Goal: Task Accomplishment & Management: Use online tool/utility

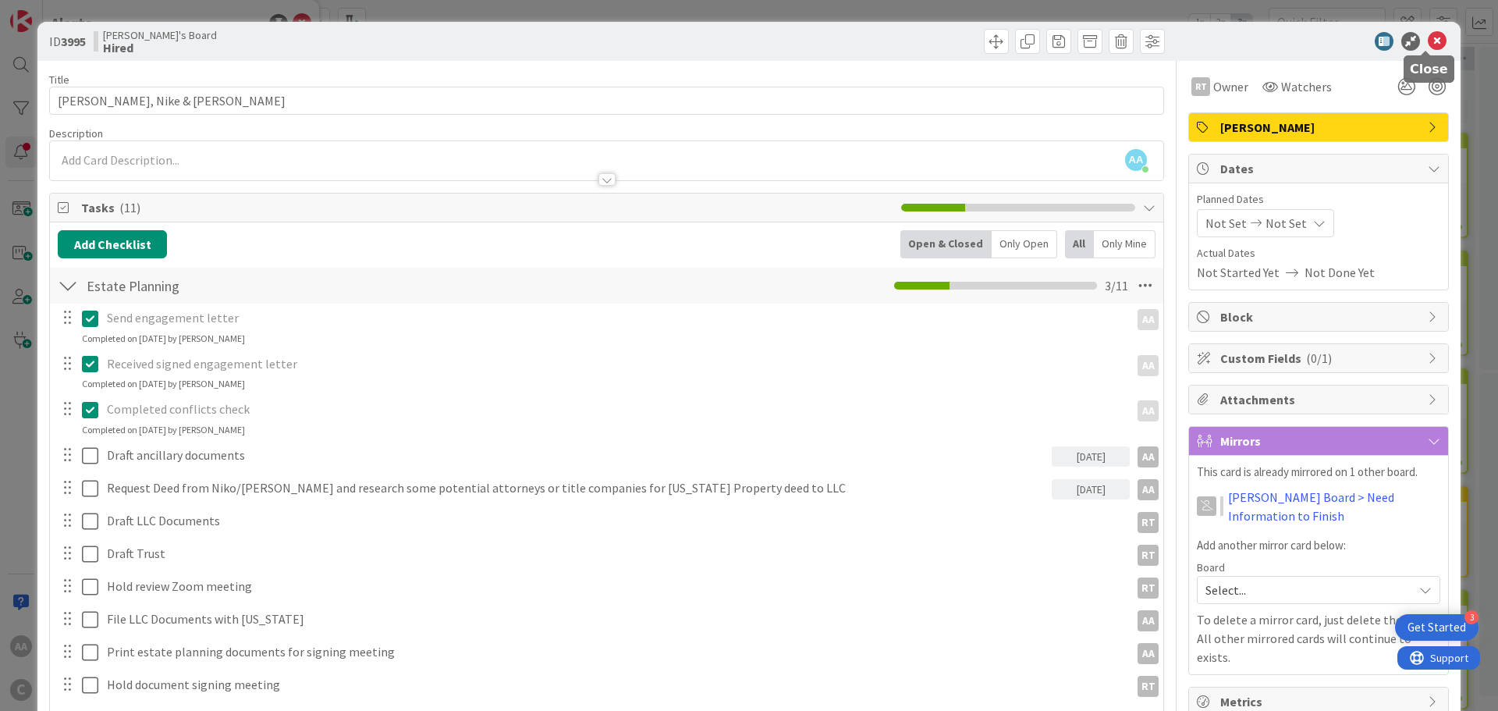
click at [1428, 44] on icon at bounding box center [1437, 41] width 19 height 19
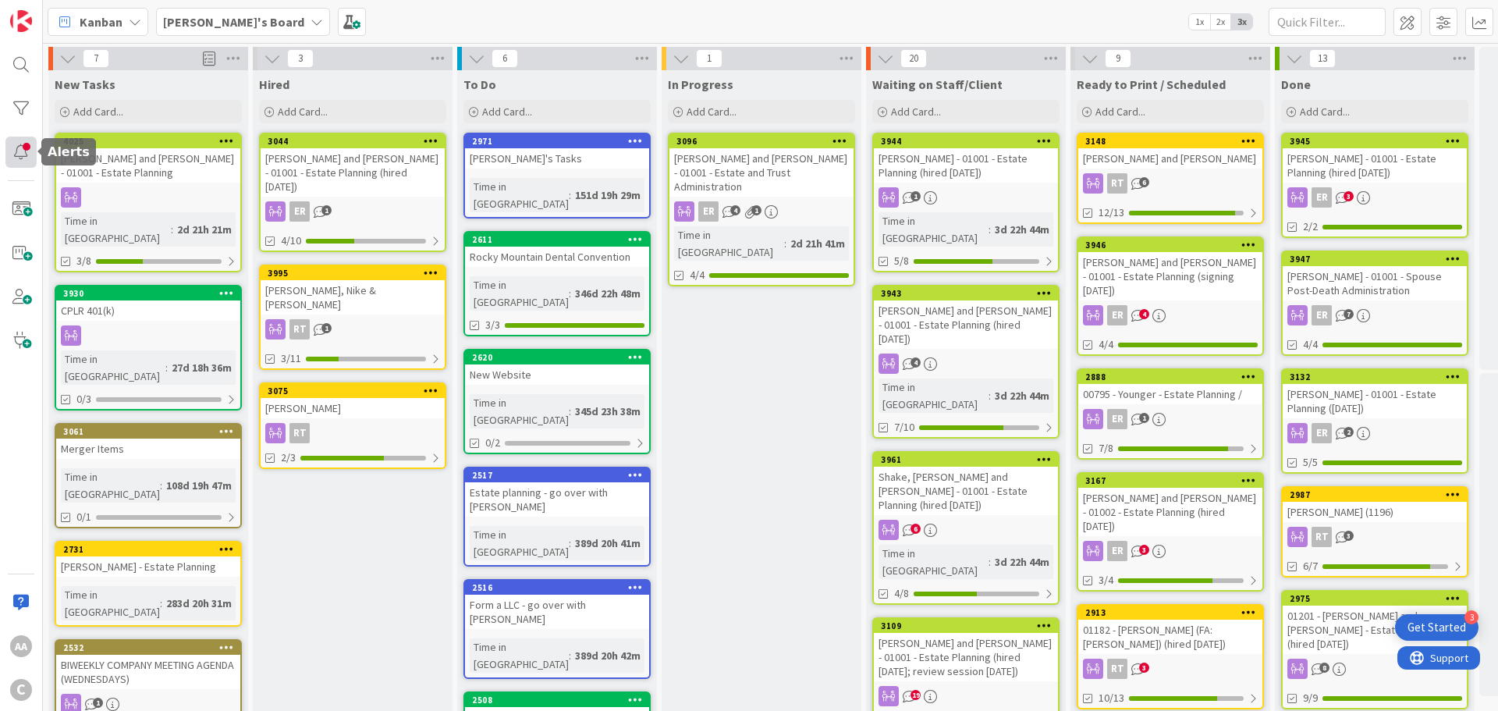
click at [25, 153] on div at bounding box center [20, 152] width 31 height 31
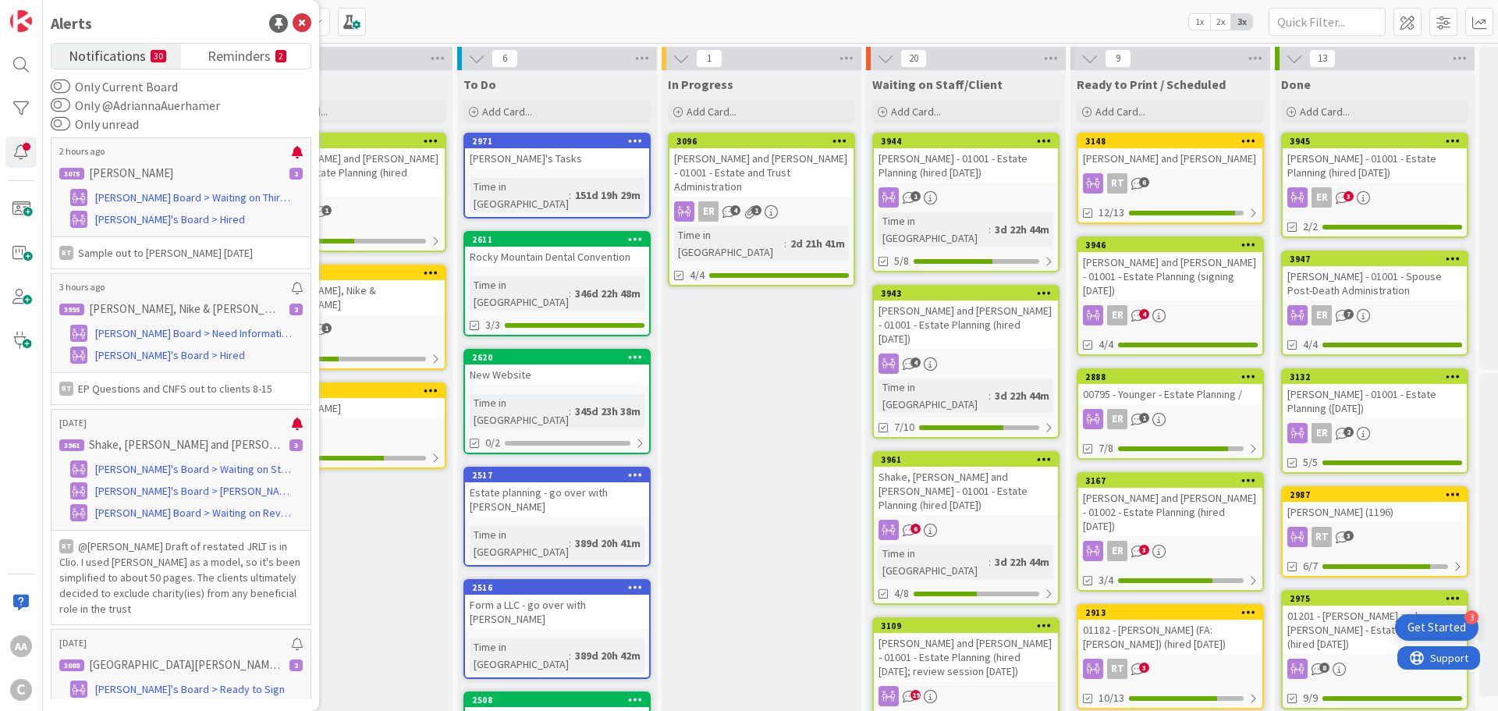
click at [412, 23] on div "Kanban [PERSON_NAME]'s Board 1x 2x 3x" at bounding box center [771, 21] width 1456 height 43
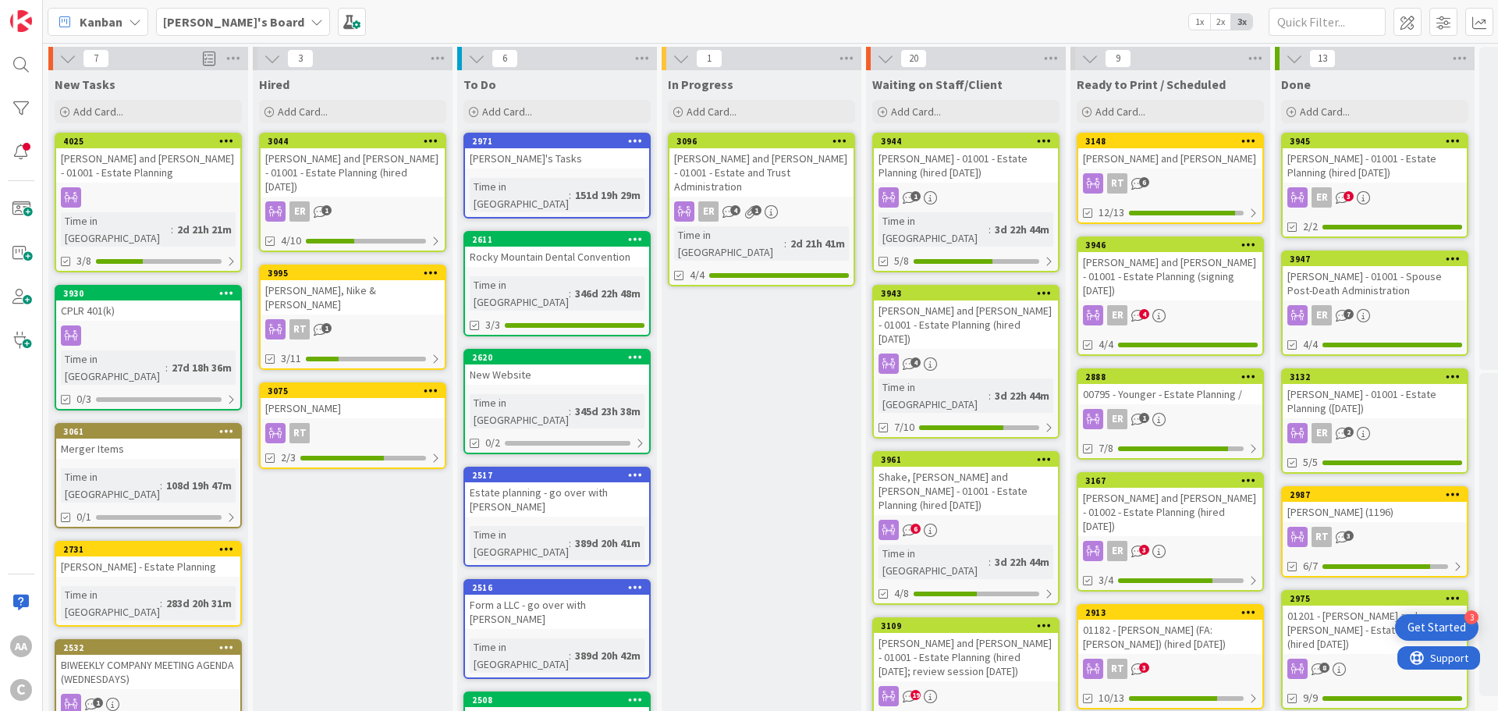
click at [197, 25] on b "[PERSON_NAME]'s Board" at bounding box center [233, 22] width 141 height 16
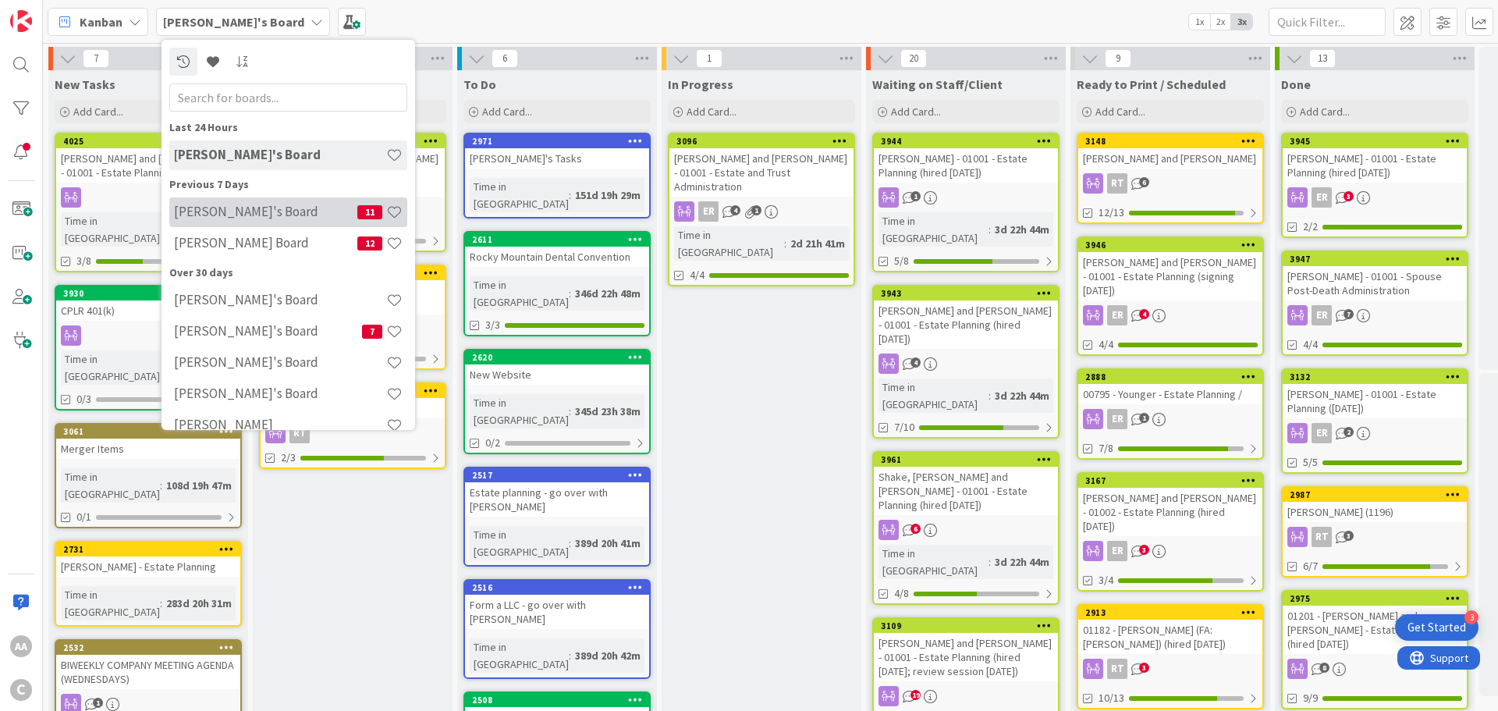
click at [205, 209] on h4 "[PERSON_NAME]'s Board" at bounding box center [265, 212] width 183 height 16
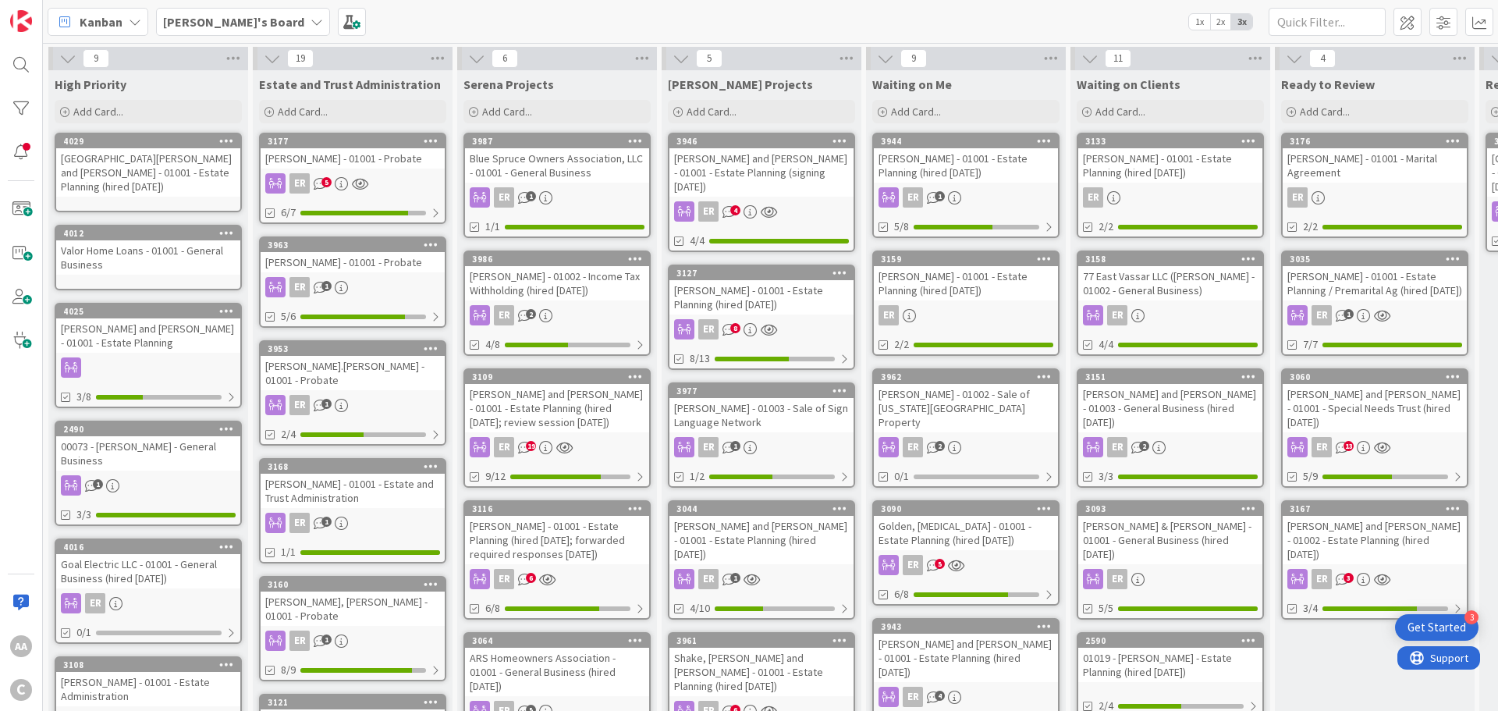
click at [173, 161] on div "[GEOGRAPHIC_DATA][PERSON_NAME] and [PERSON_NAME] - 01001 - Estate Planning (hir…" at bounding box center [148, 172] width 184 height 48
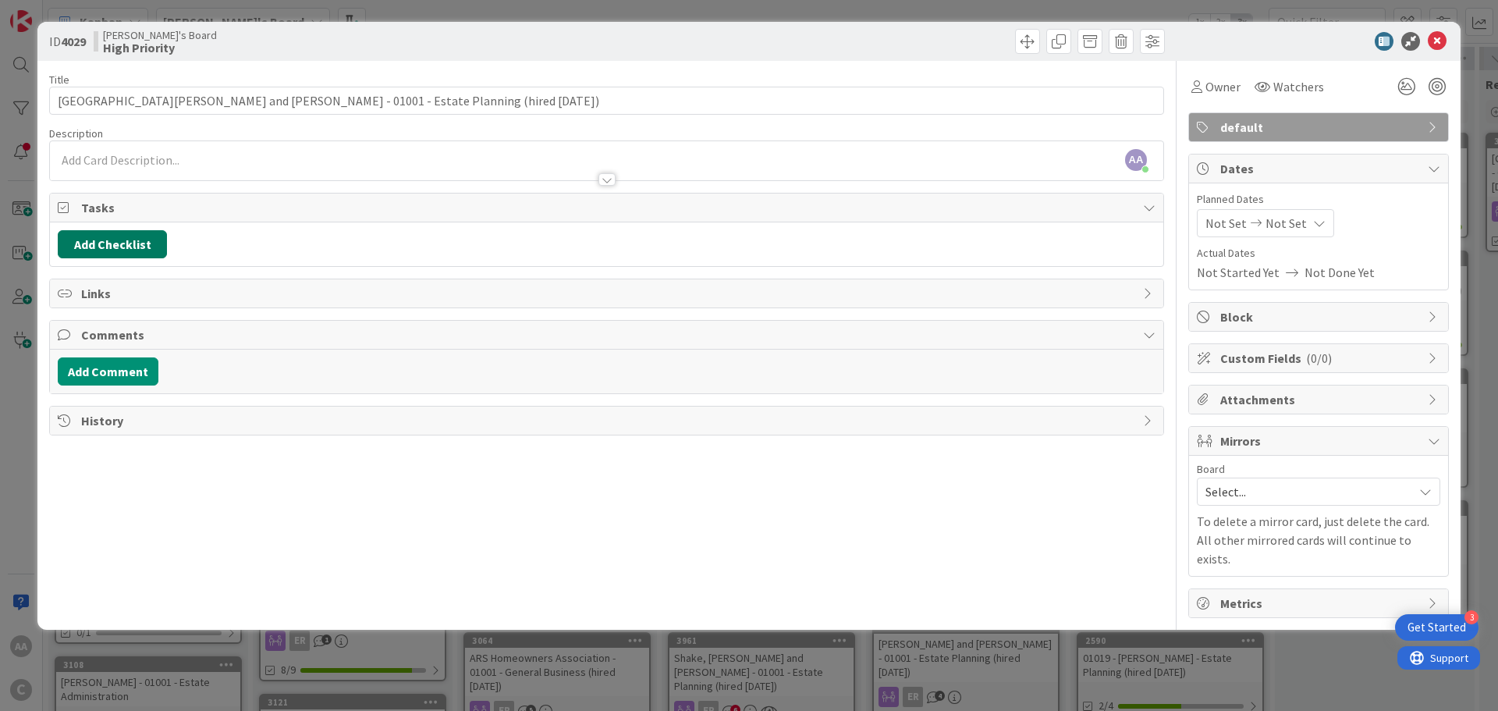
click at [124, 244] on button "Add Checklist" at bounding box center [112, 244] width 109 height 28
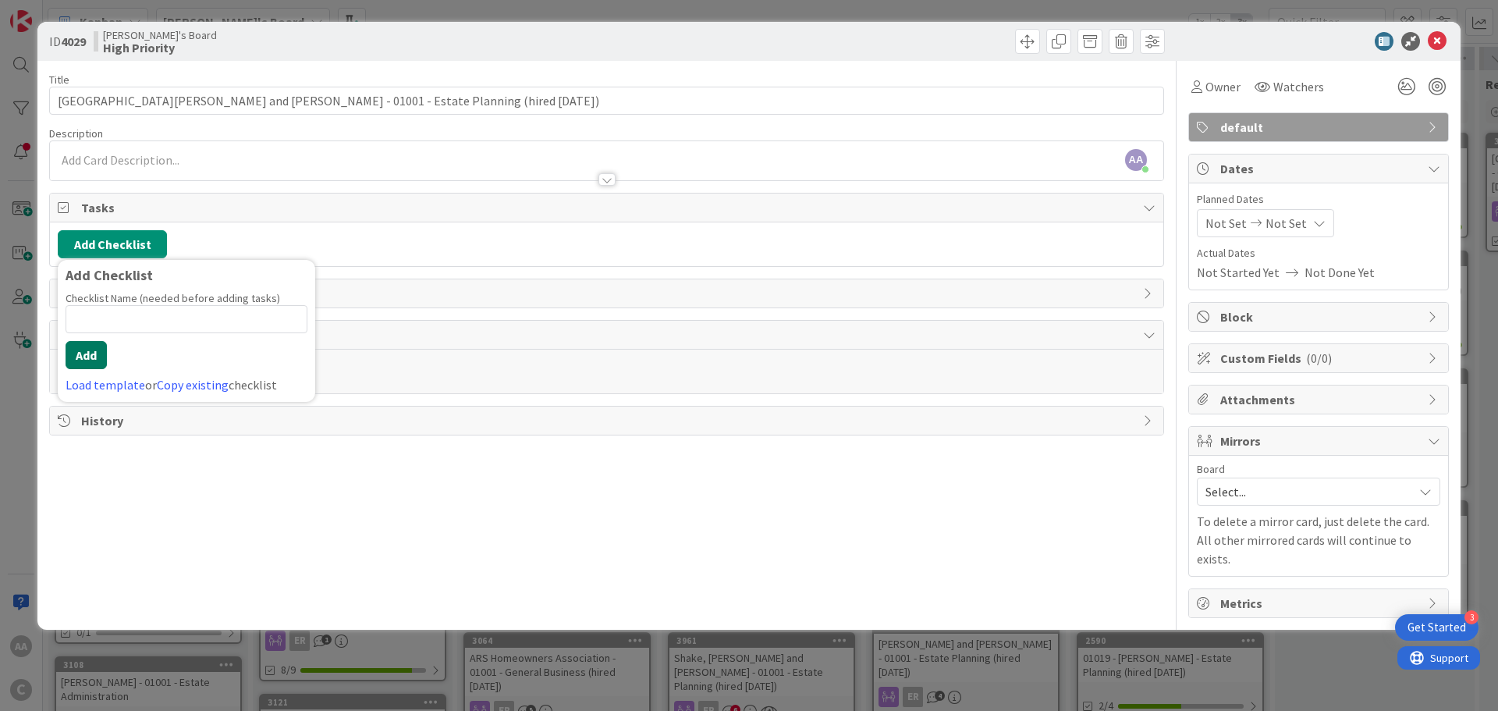
click at [92, 364] on button "Add" at bounding box center [86, 355] width 41 height 28
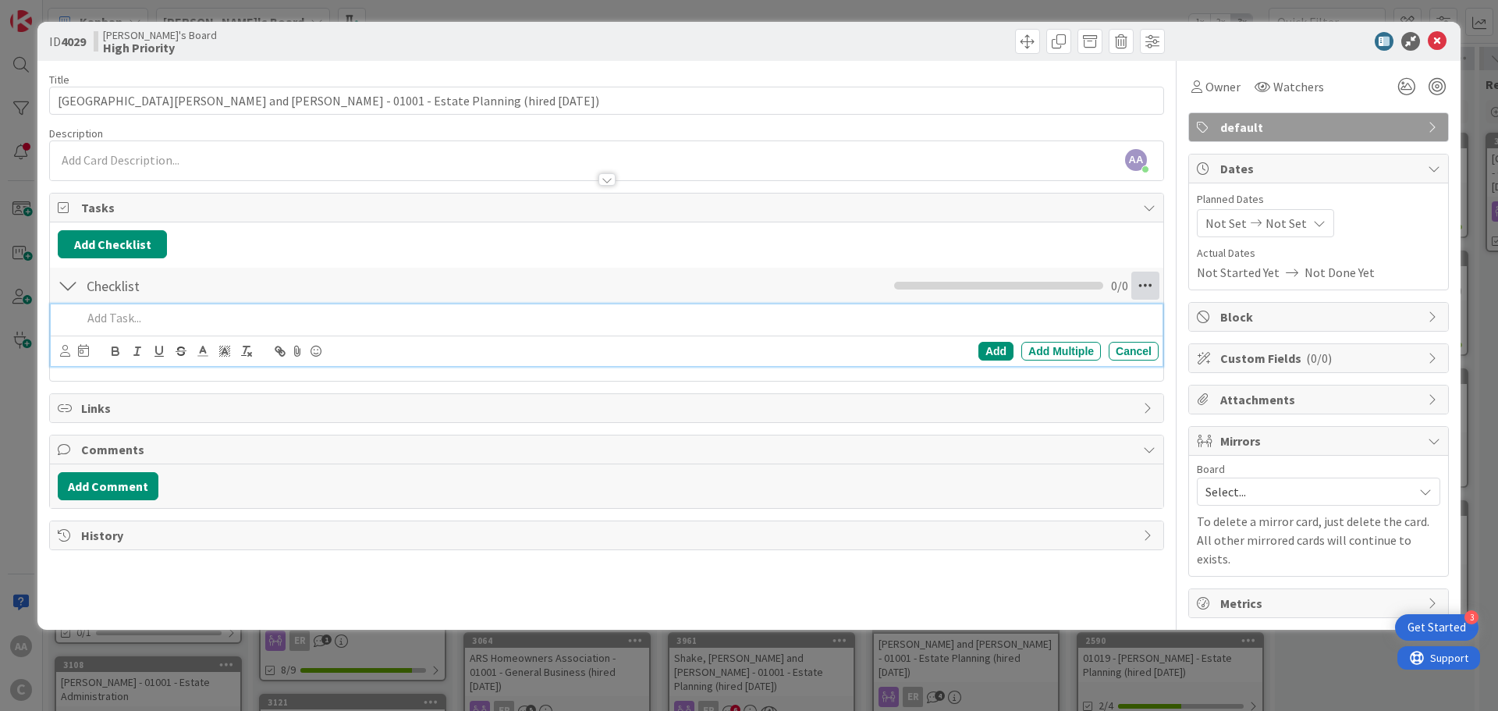
click at [1142, 286] on icon at bounding box center [1146, 286] width 28 height 28
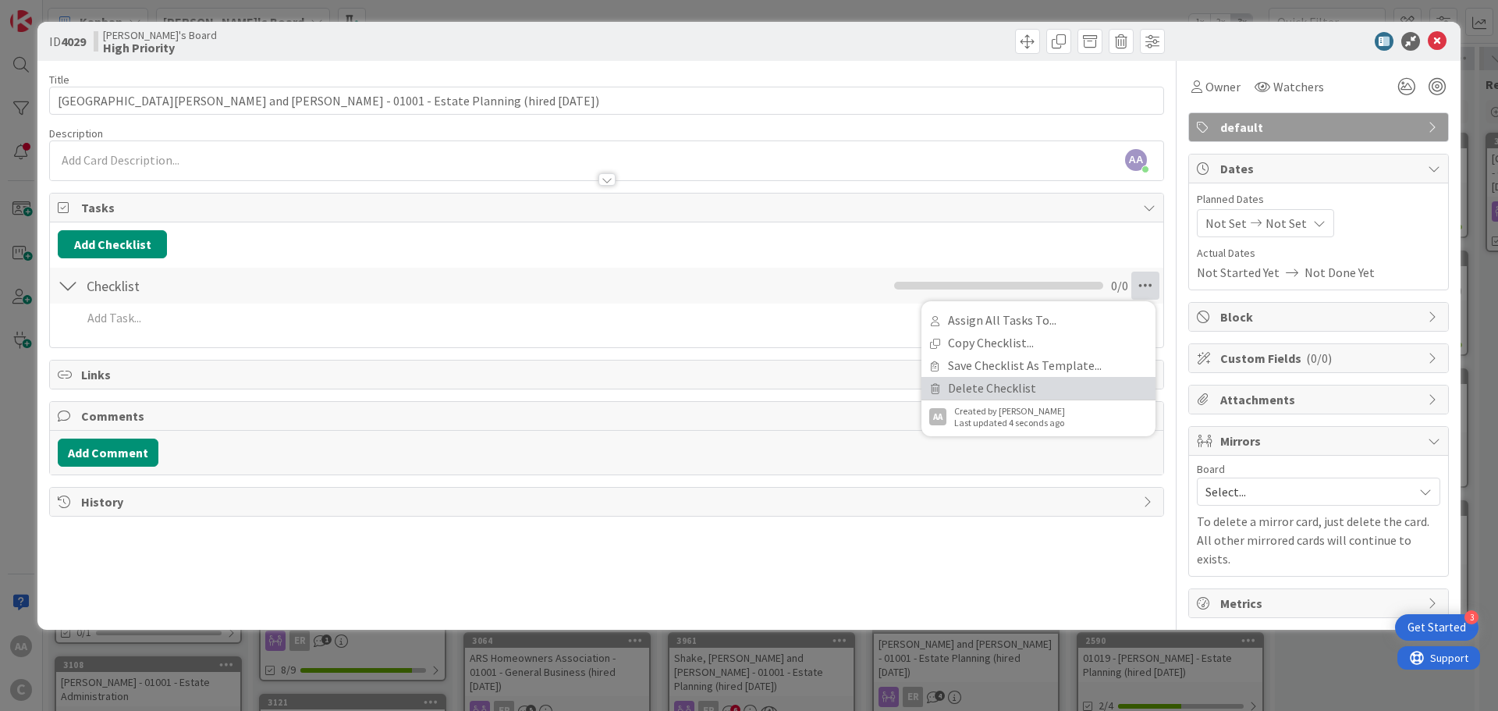
click at [1037, 386] on link "Delete Checklist" at bounding box center [1039, 388] width 234 height 23
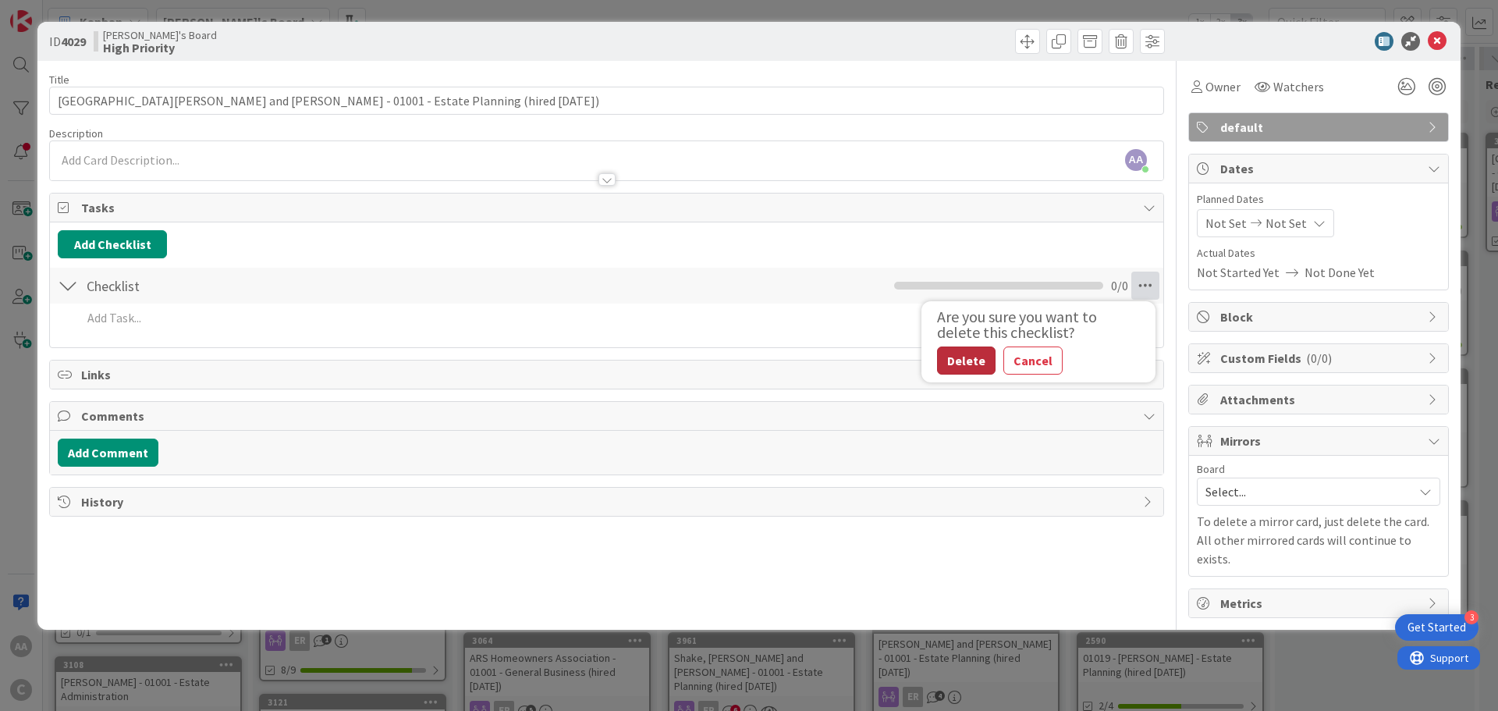
click at [949, 363] on button "Delete" at bounding box center [966, 361] width 59 height 28
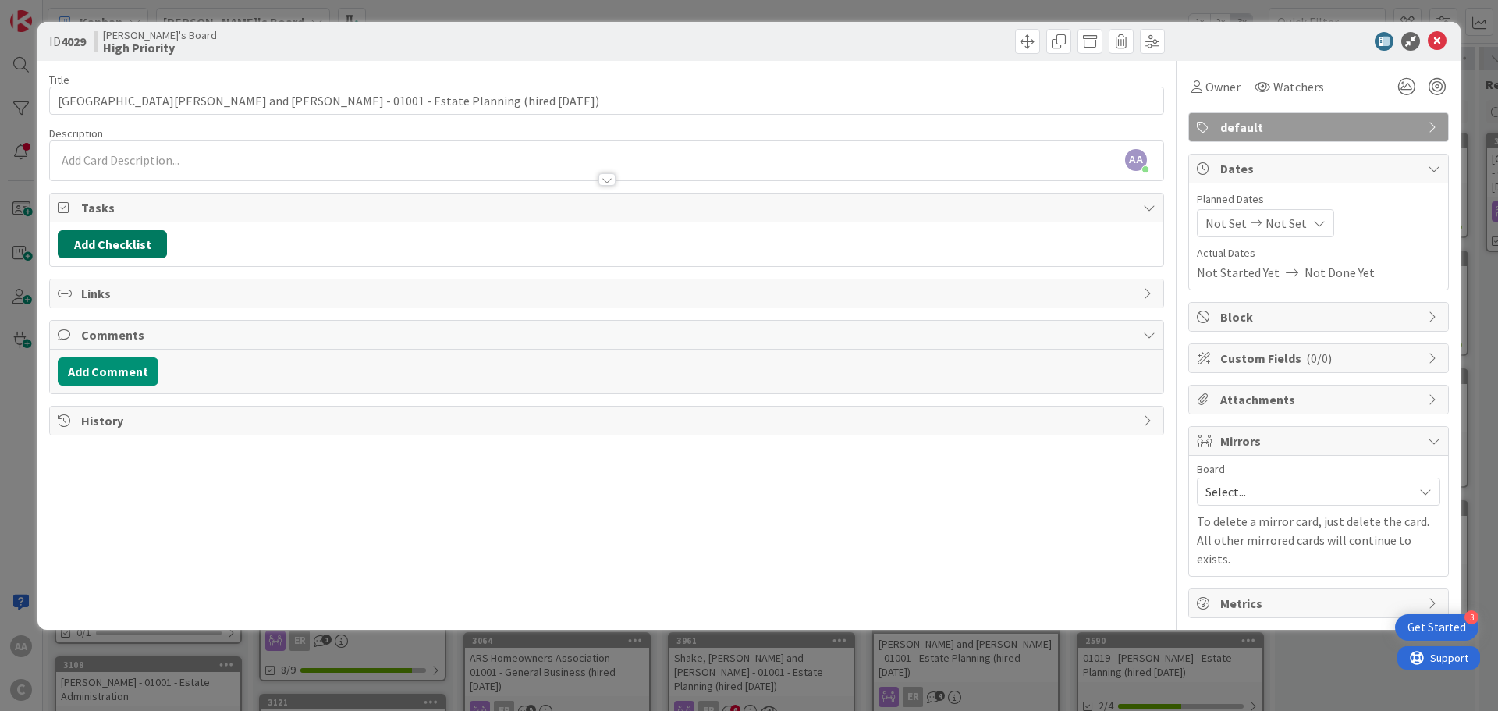
click at [111, 238] on button "Add Checklist" at bounding box center [112, 244] width 109 height 28
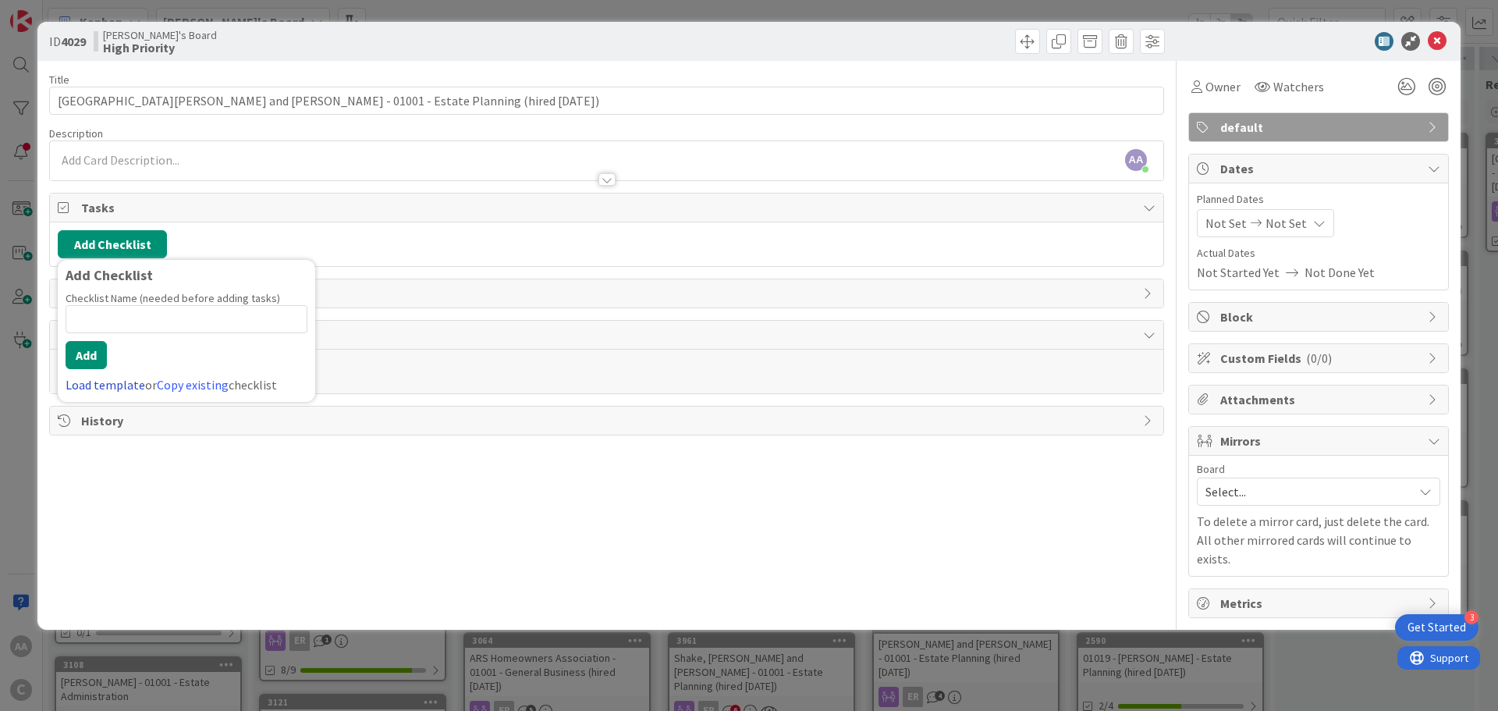
click at [108, 389] on link "Load template" at bounding box center [106, 385] width 80 height 16
click at [296, 272] on button "Back" at bounding box center [280, 276] width 38 height 17
click at [254, 457] on div "Title 66 / 128 [PERSON_NAME] and [PERSON_NAME] - 01001 - Estate Planning (hired…" at bounding box center [606, 339] width 1115 height 557
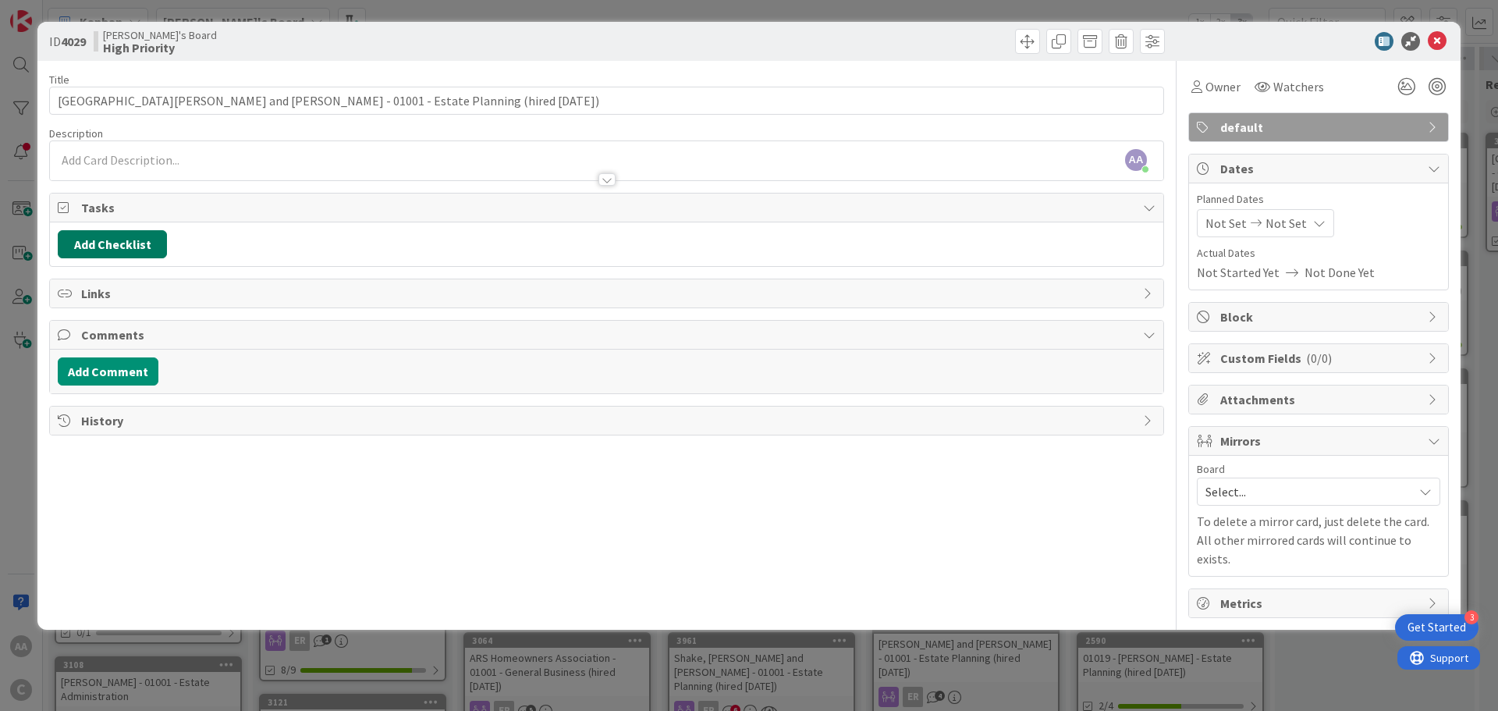
click at [119, 251] on button "Add Checklist" at bounding box center [112, 244] width 109 height 28
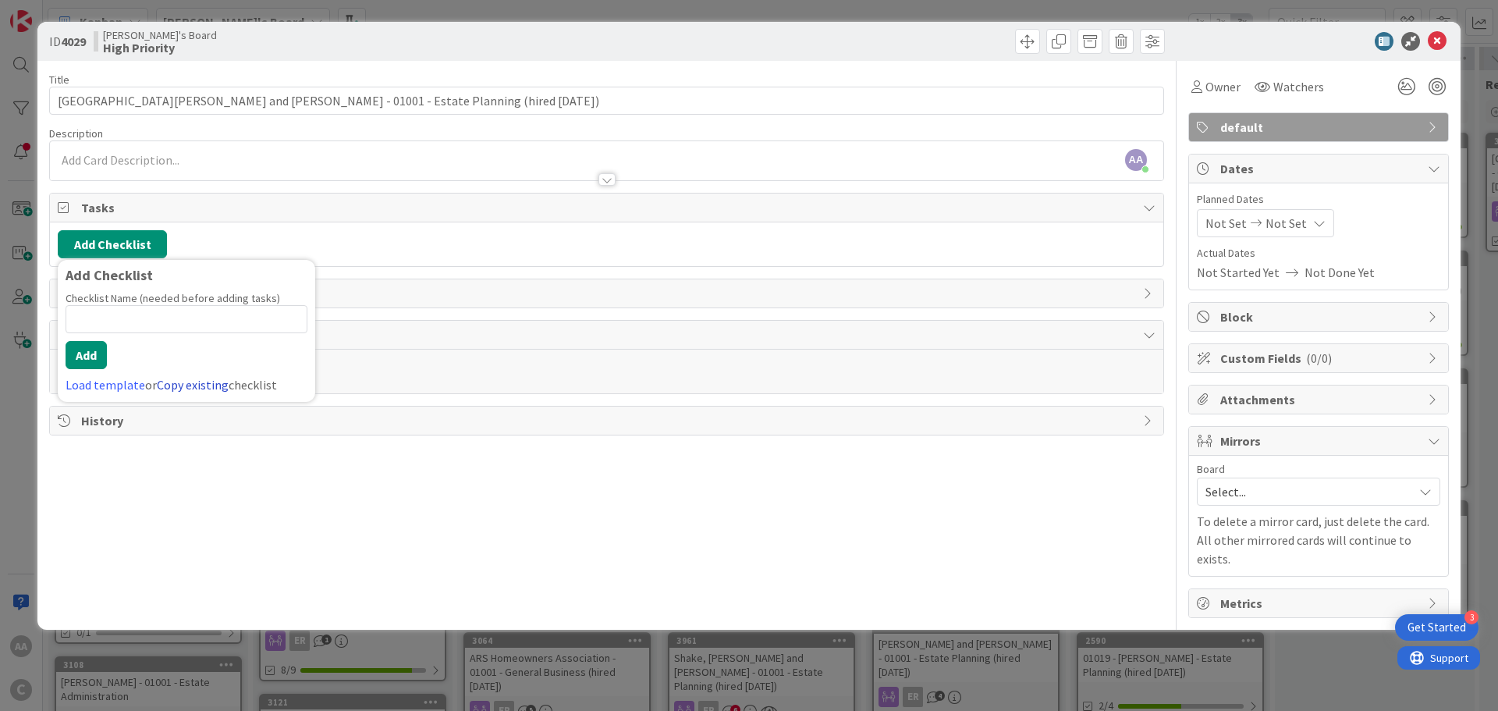
click at [189, 386] on link "Copy existing" at bounding box center [193, 385] width 72 height 16
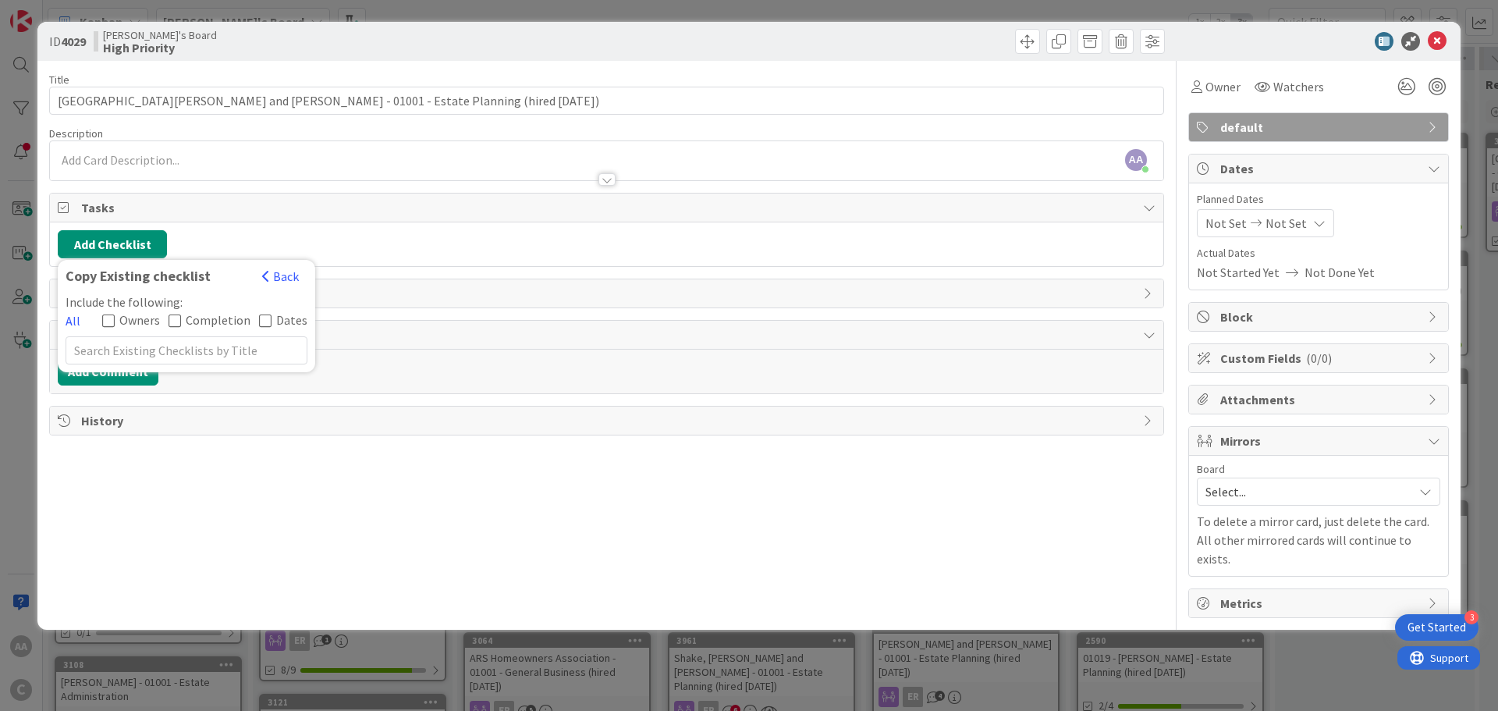
click at [114, 319] on icon at bounding box center [111, 321] width 18 height 14
click at [116, 359] on input "text" at bounding box center [187, 373] width 242 height 28
type input "[PERSON_NAME]"
drag, startPoint x: 132, startPoint y: 353, endPoint x: 18, endPoint y: 335, distance: 115.3
click at [18, 335] on div "ID 4029 [PERSON_NAME]'s Board High Priority Title 66 / 128 [GEOGRAPHIC_DATA][PE…" at bounding box center [749, 355] width 1498 height 711
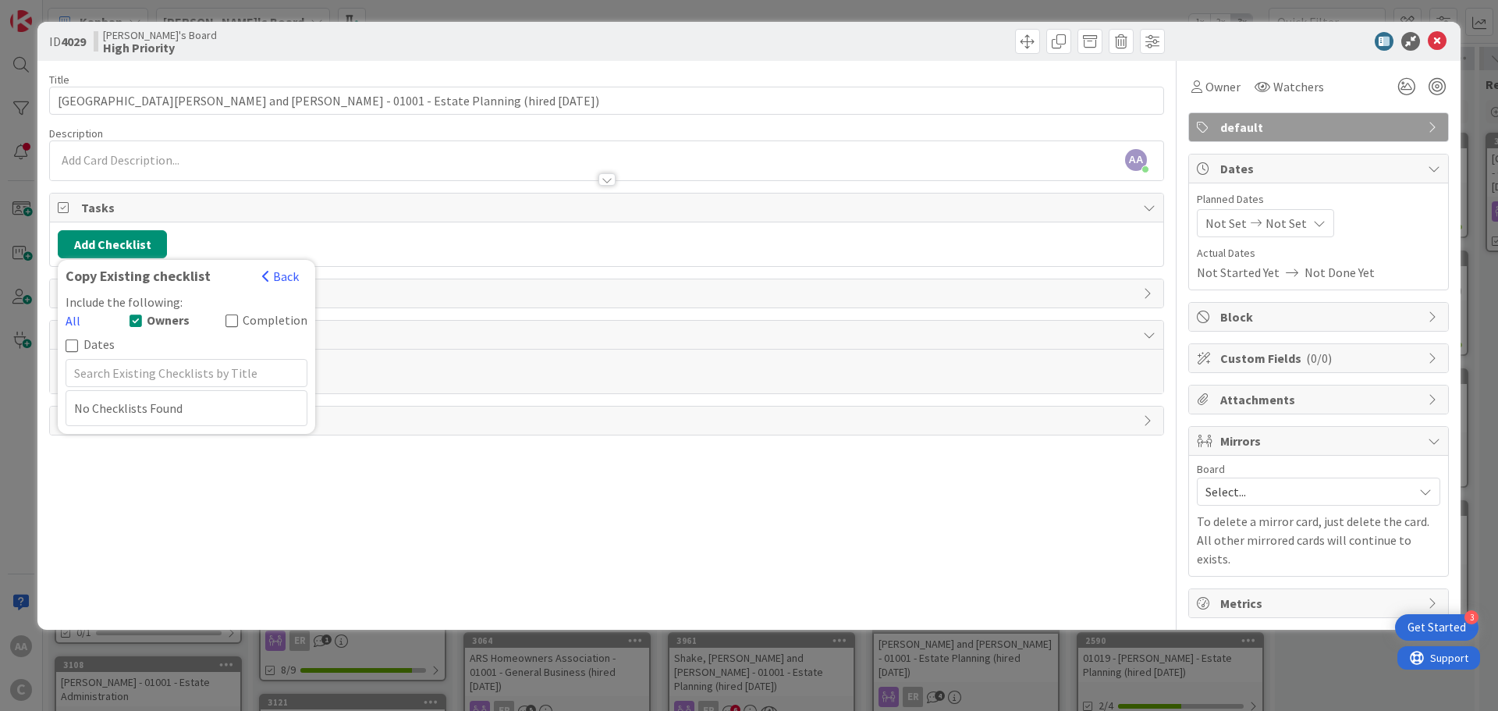
click at [130, 318] on icon at bounding box center [139, 321] width 18 height 14
click at [106, 347] on input "text" at bounding box center [187, 350] width 242 height 28
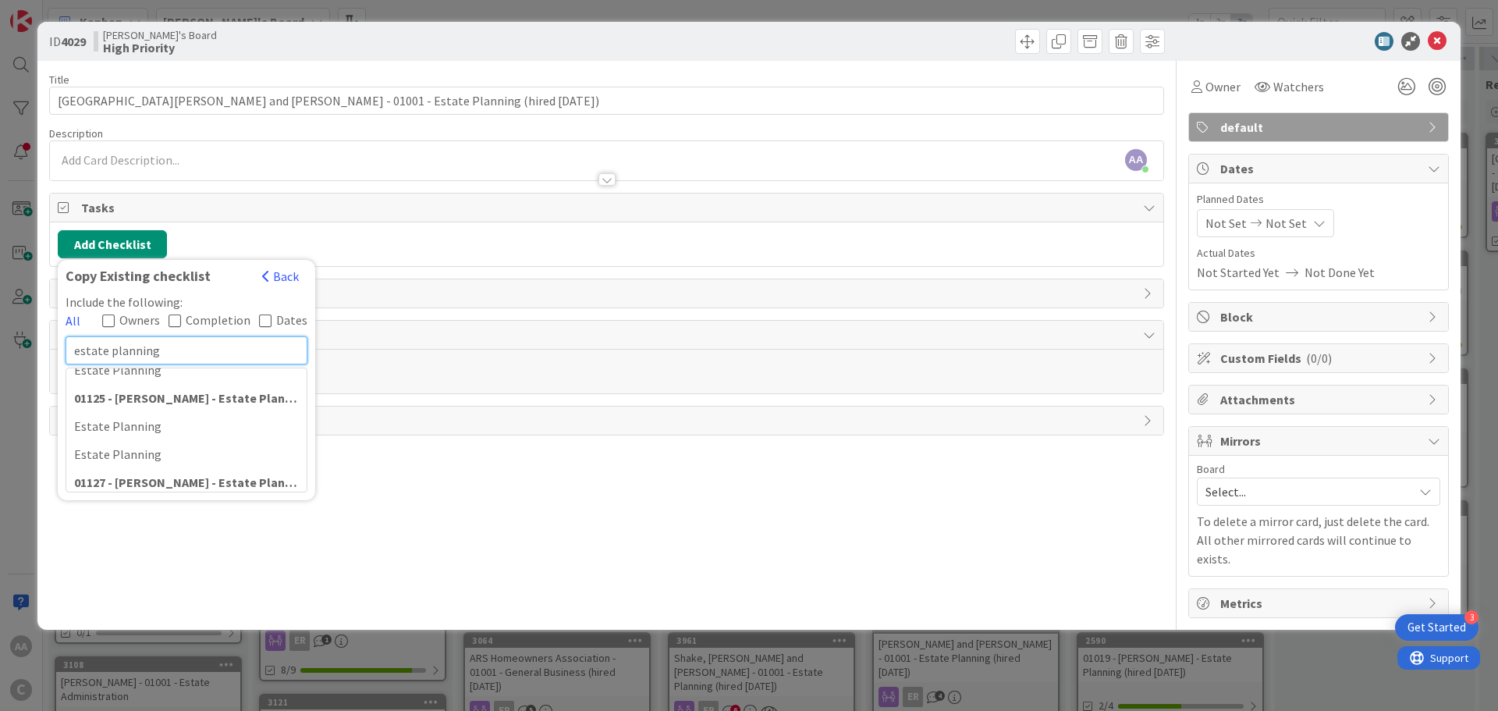
scroll to position [468, 0]
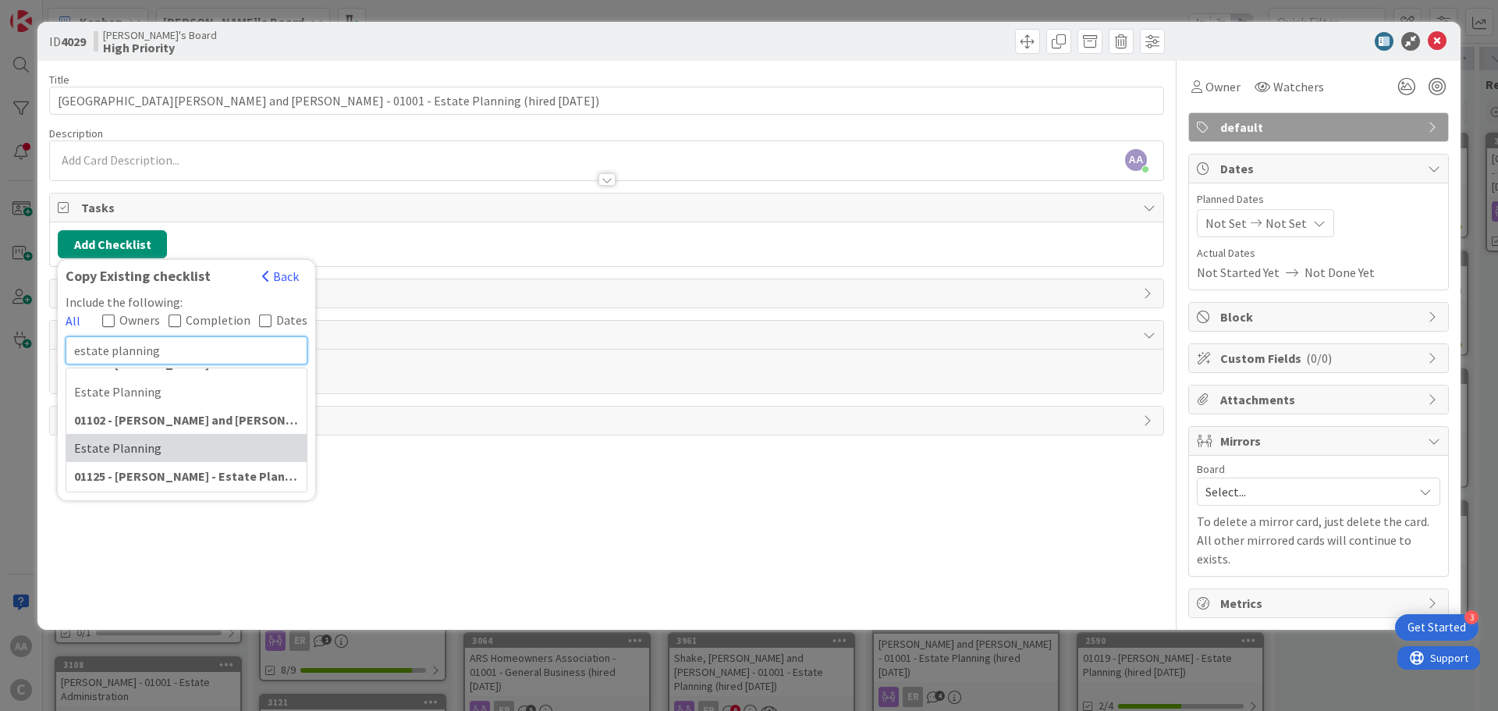
type input "estate planning"
click at [137, 453] on div "Estate Planning" at bounding box center [186, 448] width 240 height 28
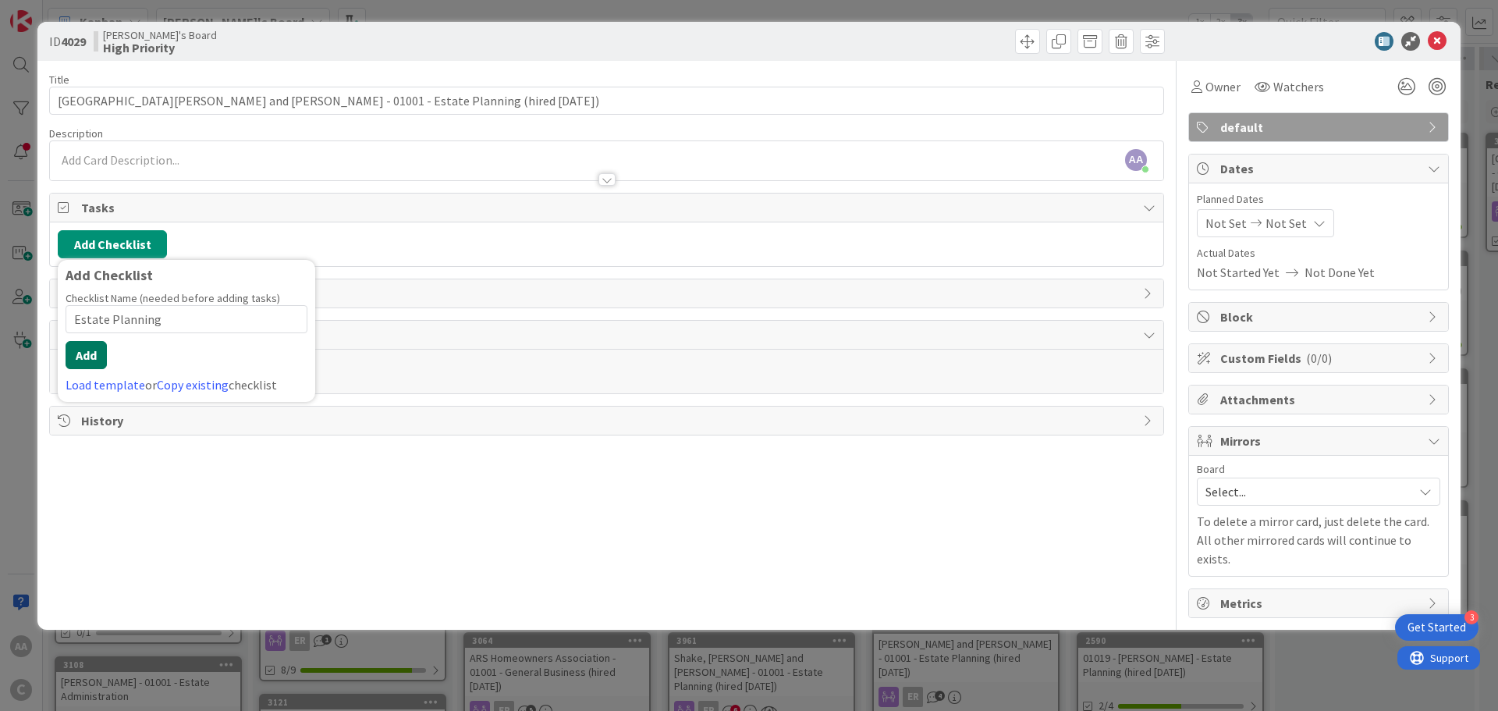
click at [91, 360] on button "Add" at bounding box center [86, 355] width 41 height 28
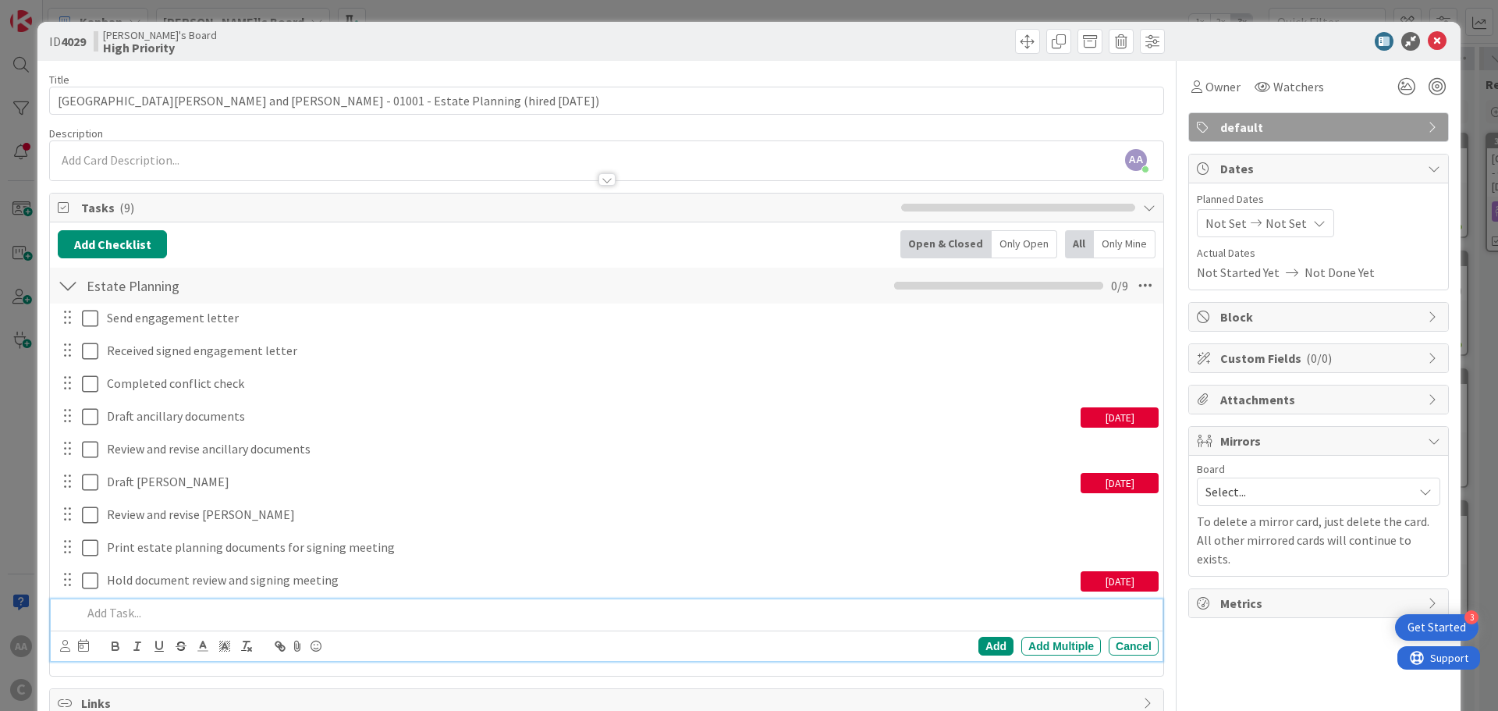
click at [1091, 421] on div "[DATE]" at bounding box center [1120, 417] width 78 height 20
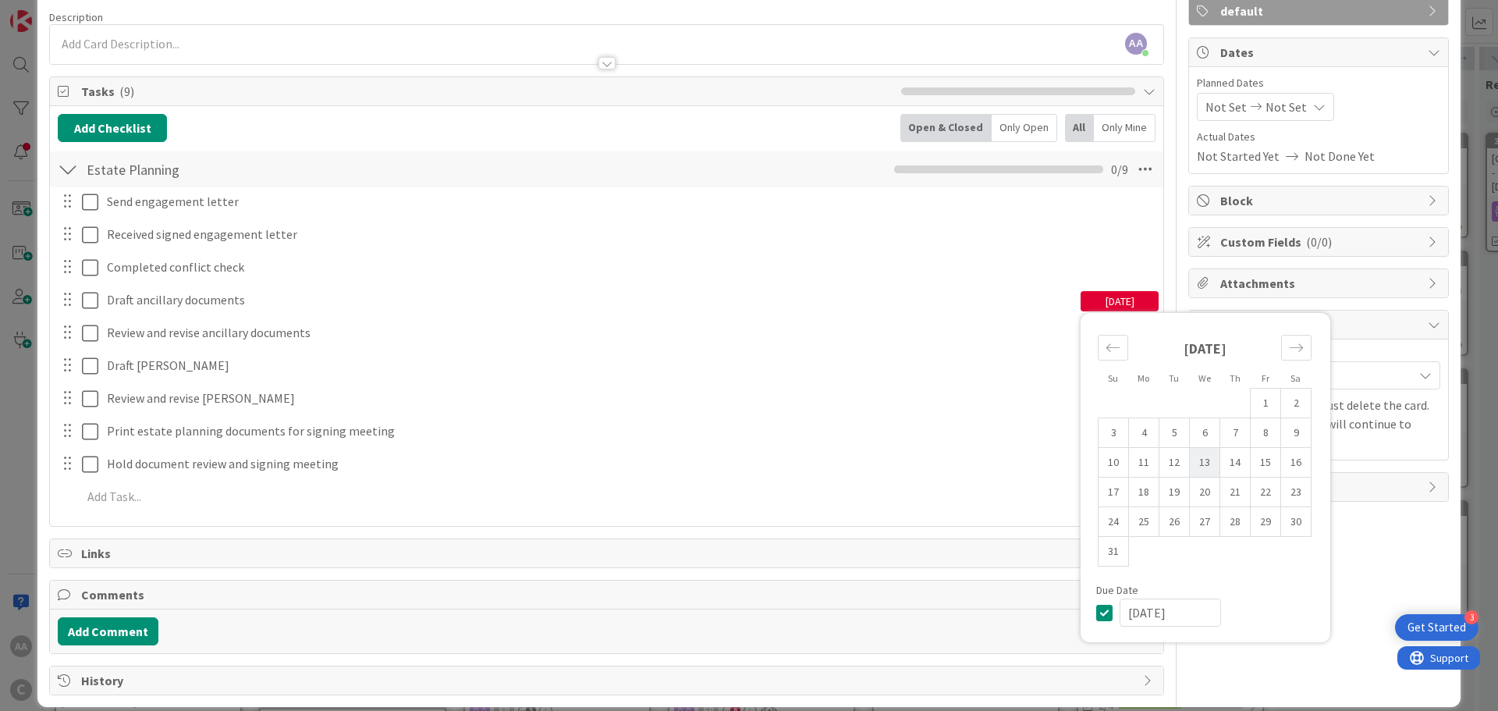
scroll to position [134, 0]
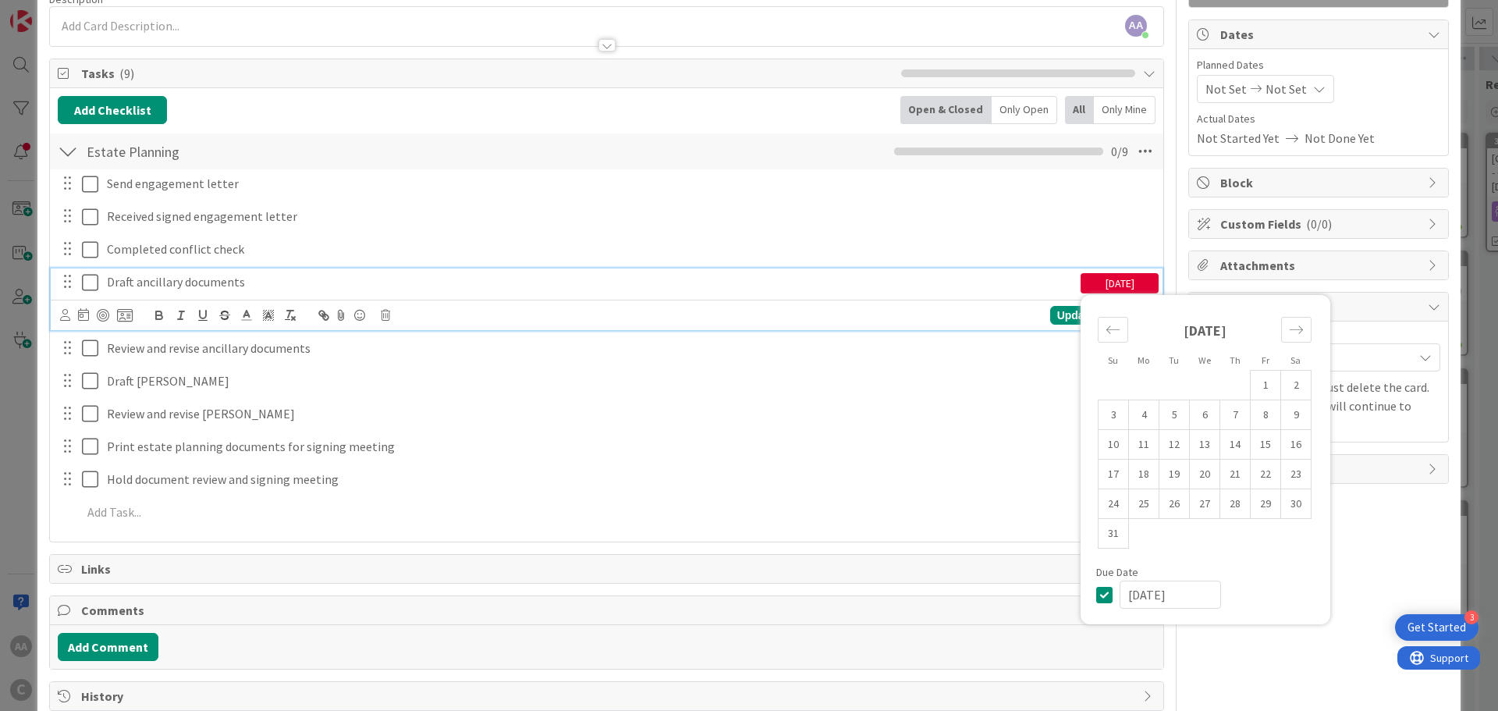
click at [1097, 598] on icon at bounding box center [1108, 594] width 23 height 19
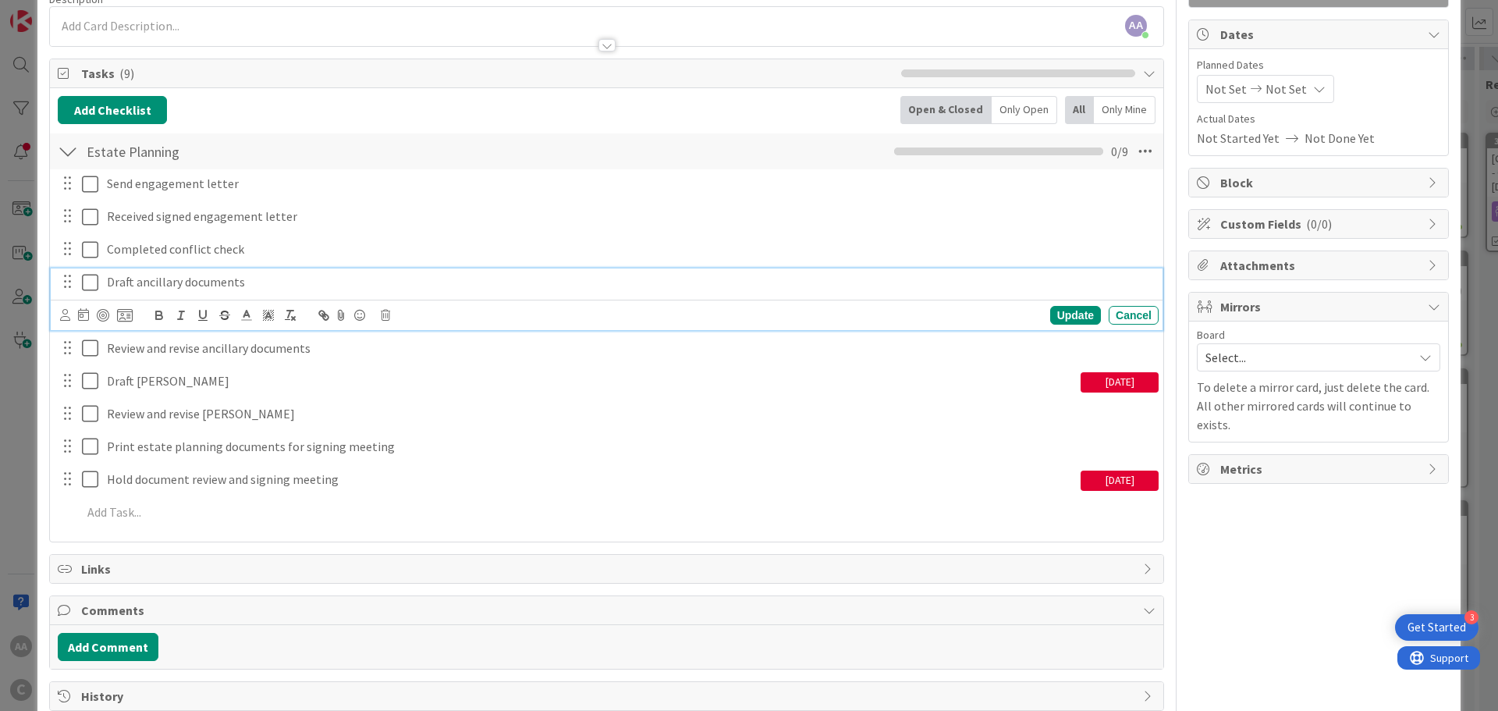
click at [1088, 368] on div "[DATE]" at bounding box center [1120, 380] width 78 height 25
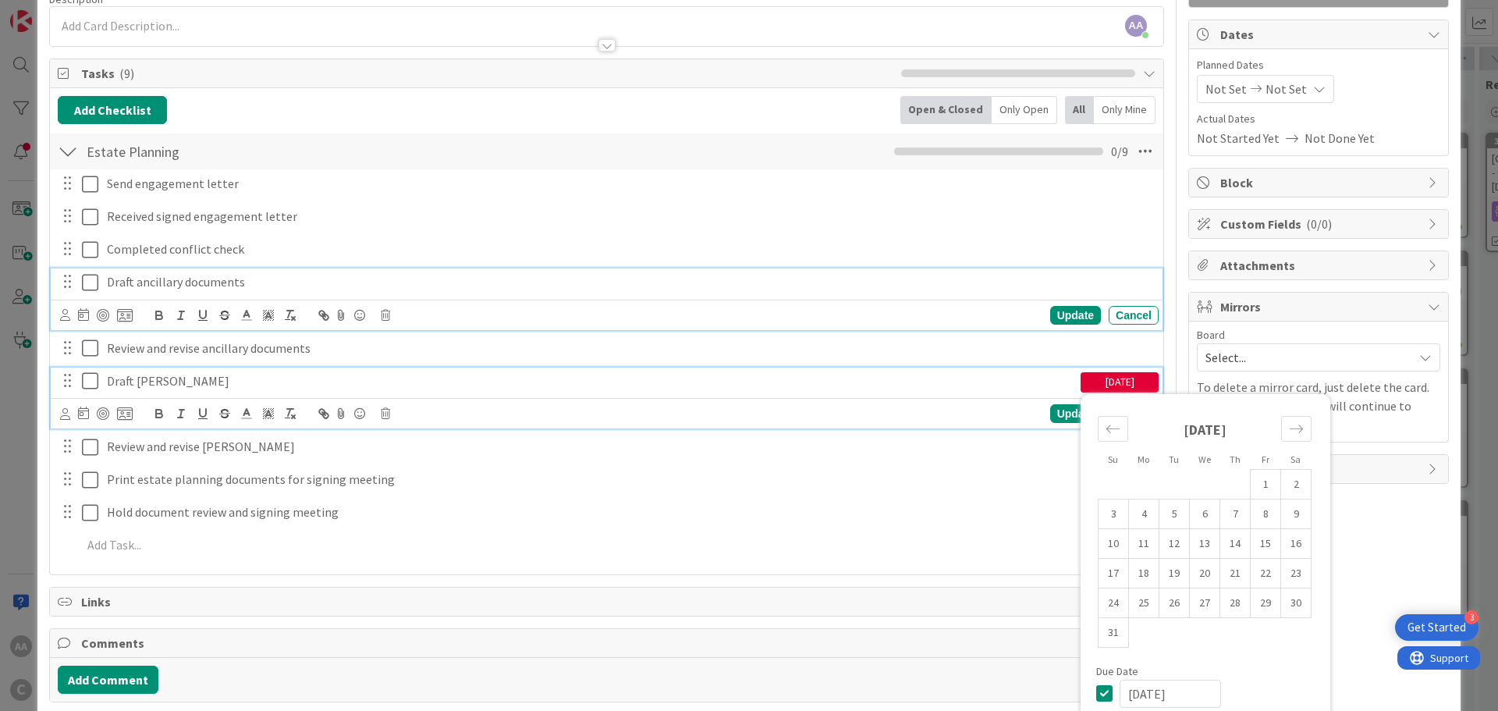
click at [1097, 684] on icon at bounding box center [1108, 693] width 23 height 19
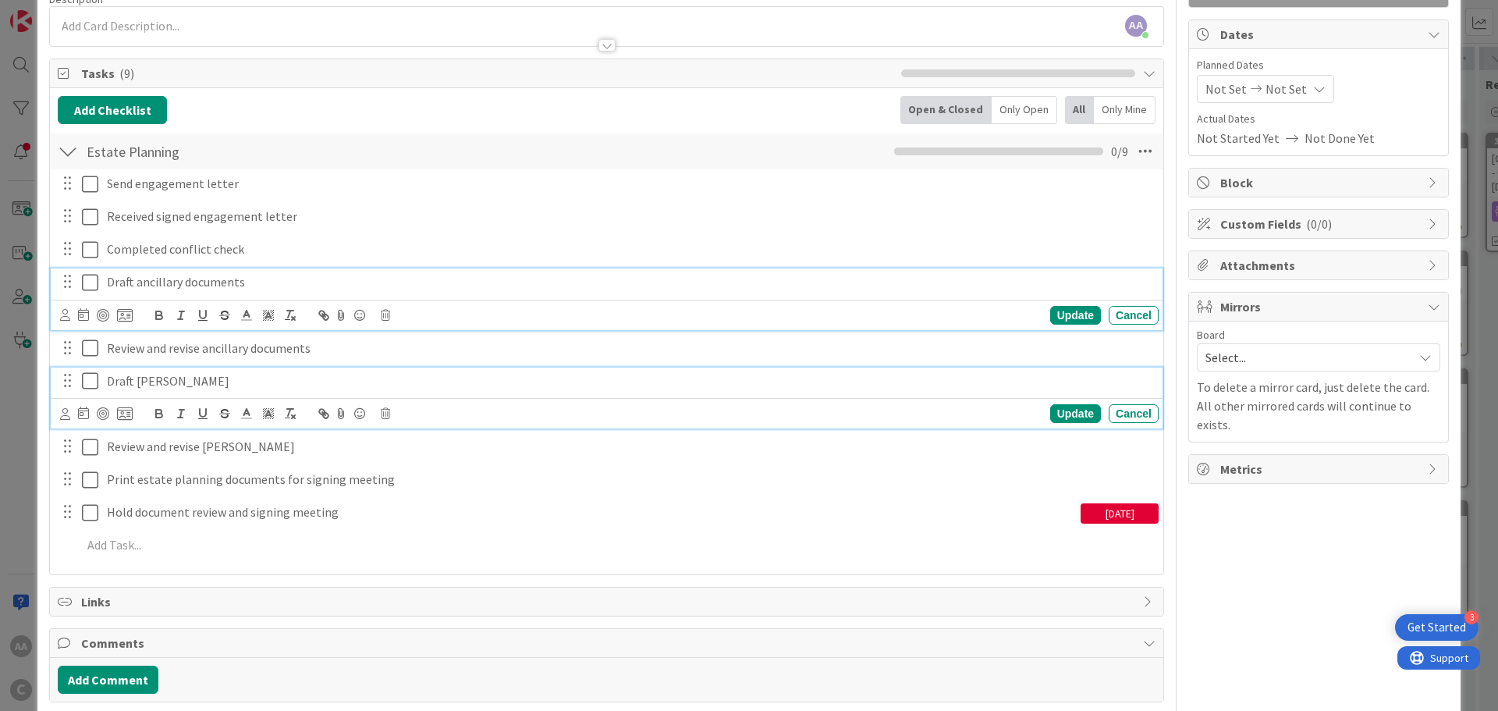
click at [1089, 503] on div "[DATE]" at bounding box center [1120, 513] width 78 height 20
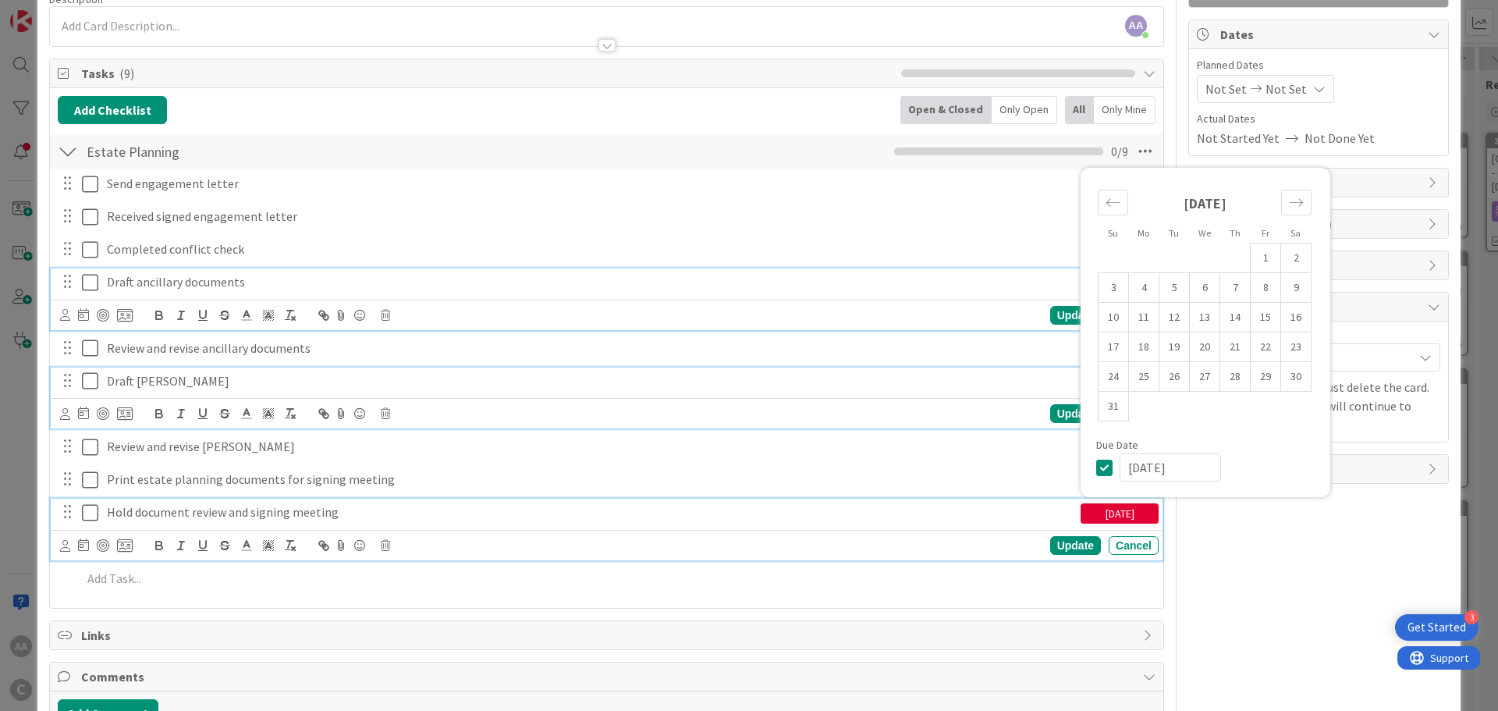
click at [1098, 458] on icon at bounding box center [1108, 467] width 23 height 19
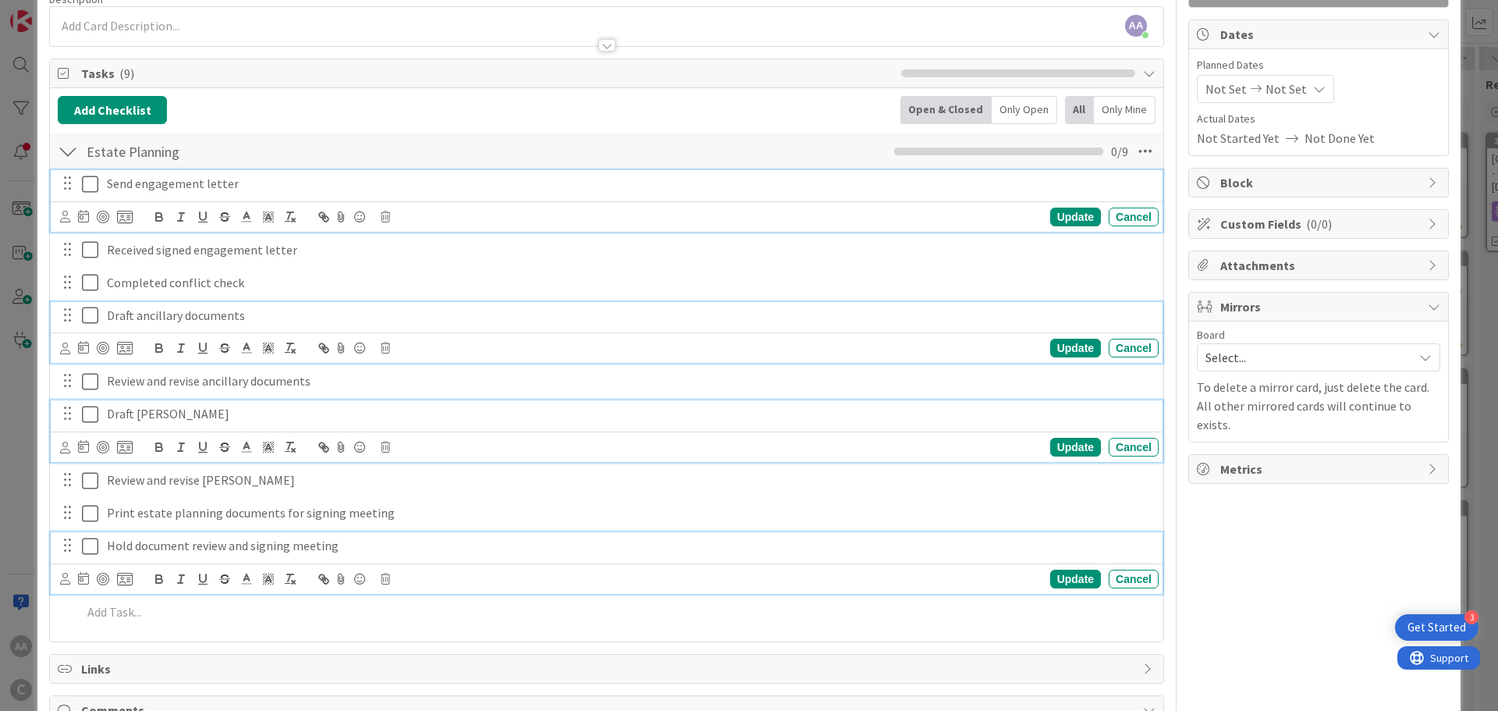
click at [88, 183] on icon at bounding box center [93, 184] width 23 height 19
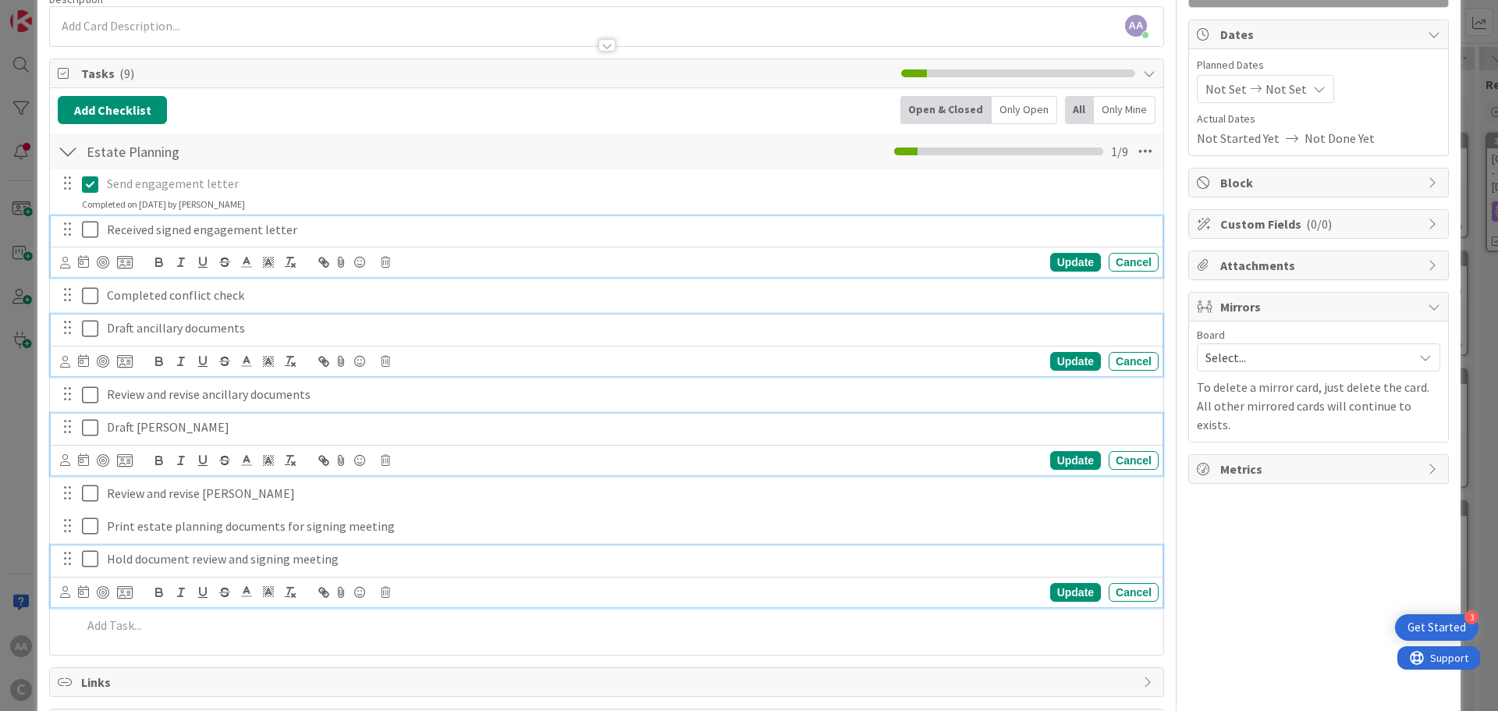
click at [88, 233] on icon at bounding box center [93, 229] width 23 height 19
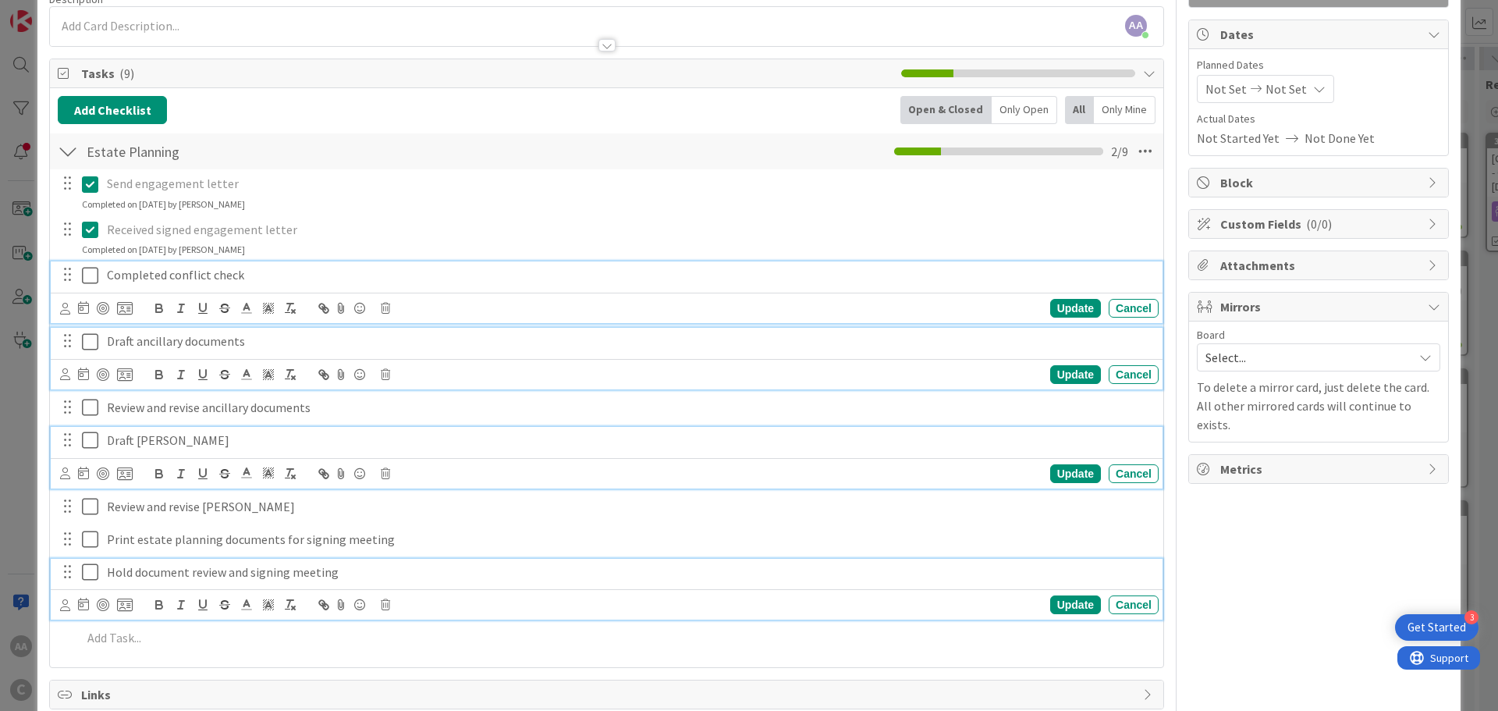
click at [90, 277] on icon at bounding box center [93, 275] width 23 height 19
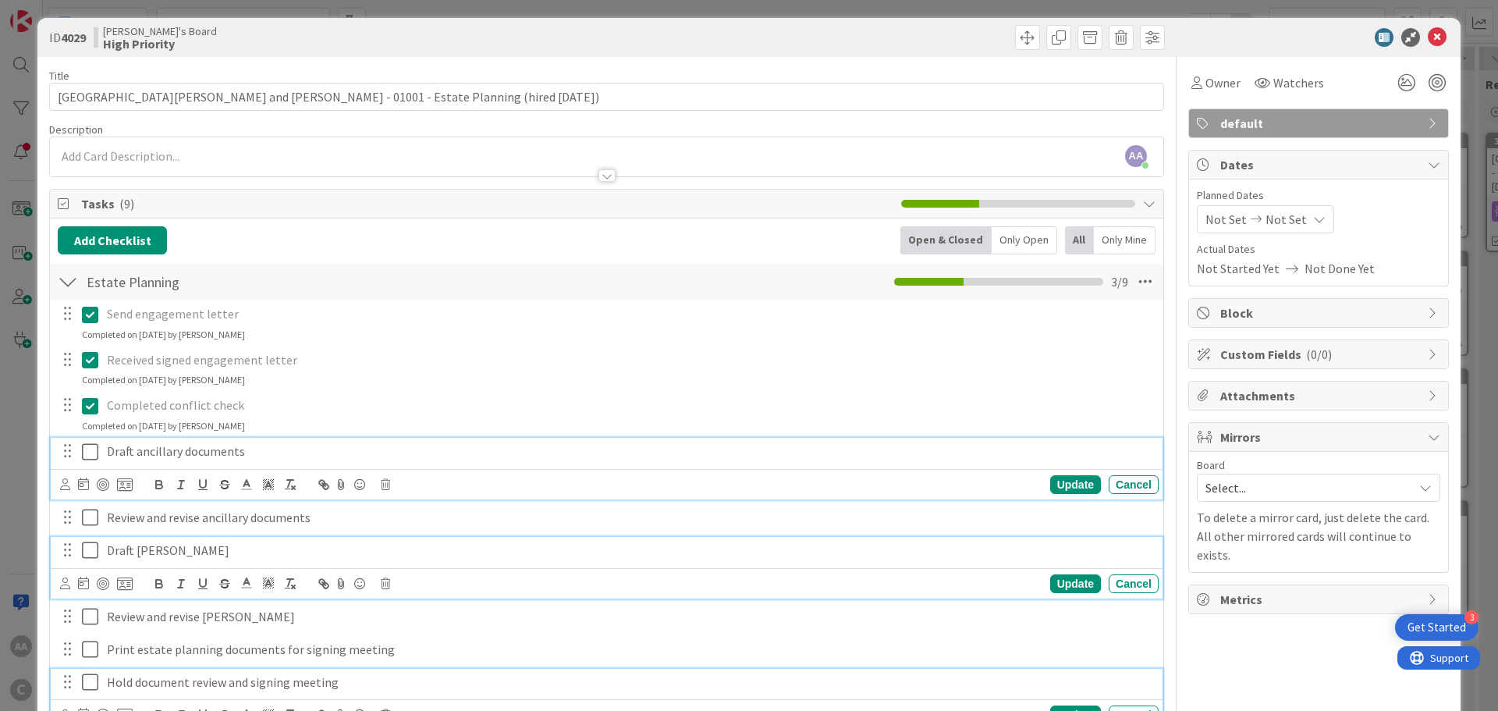
scroll to position [0, 0]
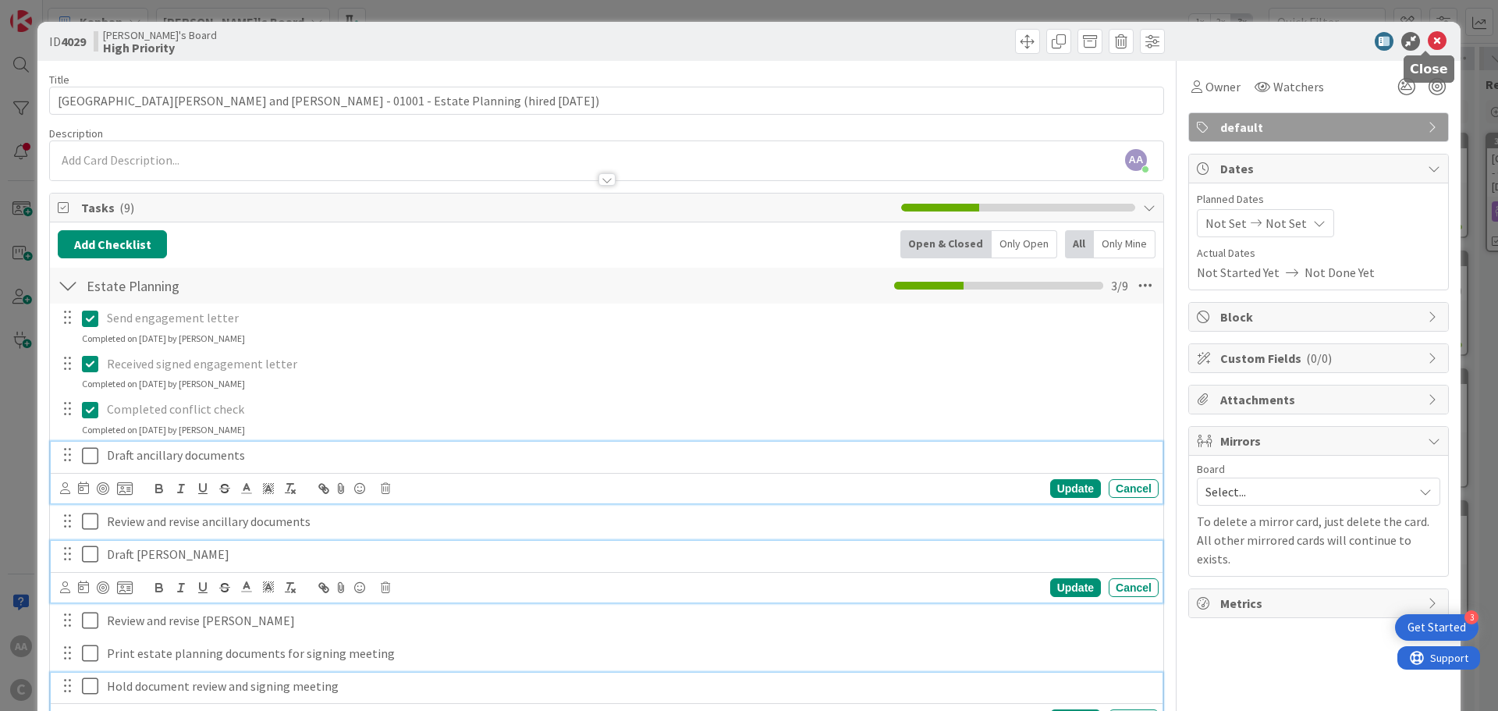
click at [1428, 48] on icon at bounding box center [1437, 41] width 19 height 19
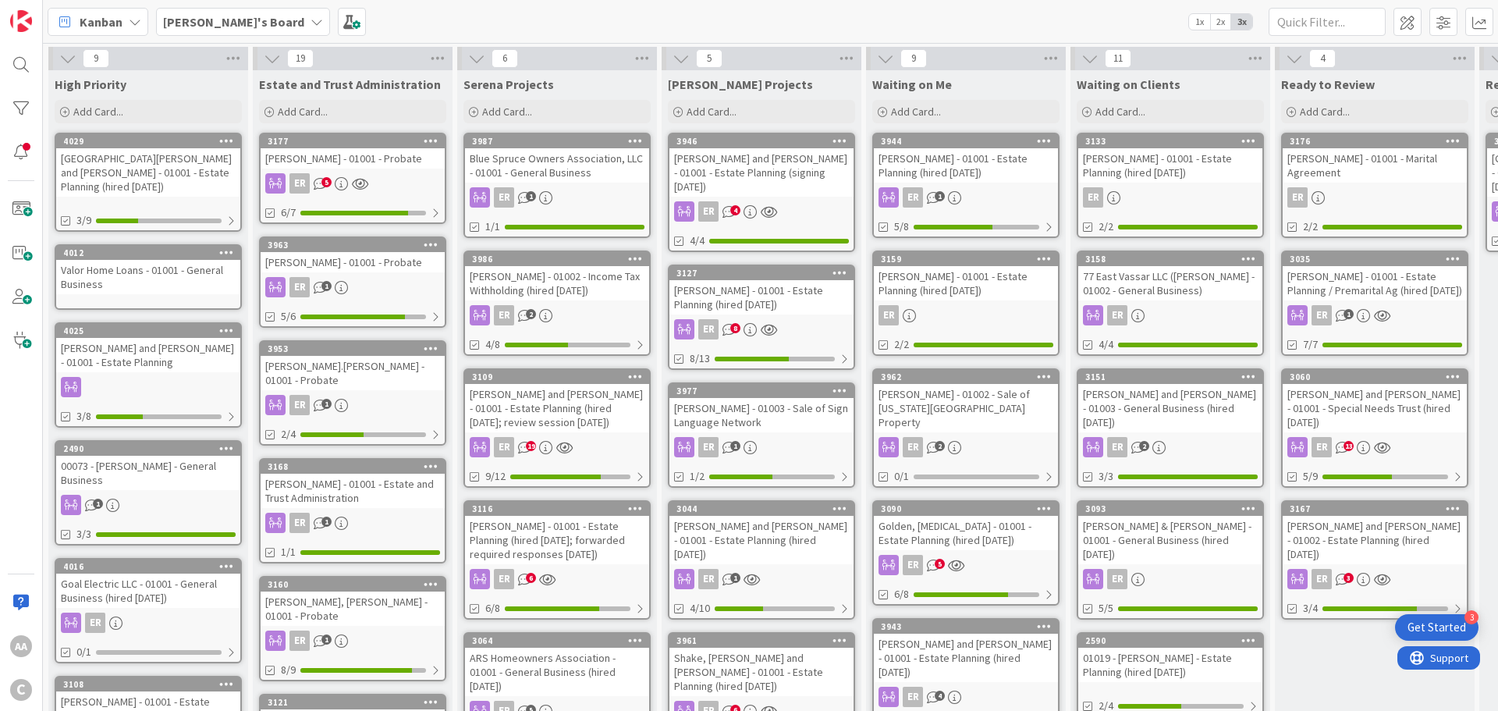
click at [131, 162] on div "[GEOGRAPHIC_DATA][PERSON_NAME] and [PERSON_NAME] - 01001 - Estate Planning (hir…" at bounding box center [148, 172] width 184 height 48
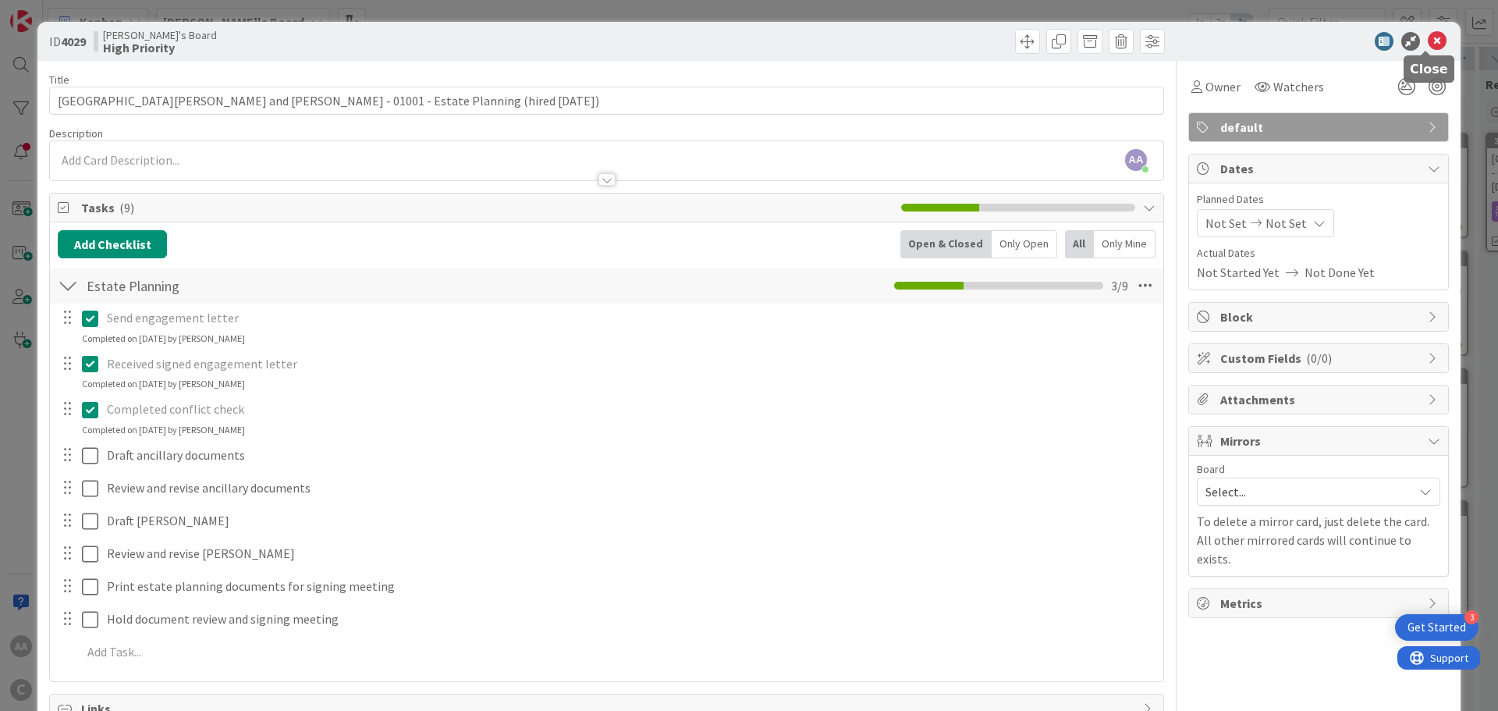
click at [1428, 37] on icon at bounding box center [1437, 41] width 19 height 19
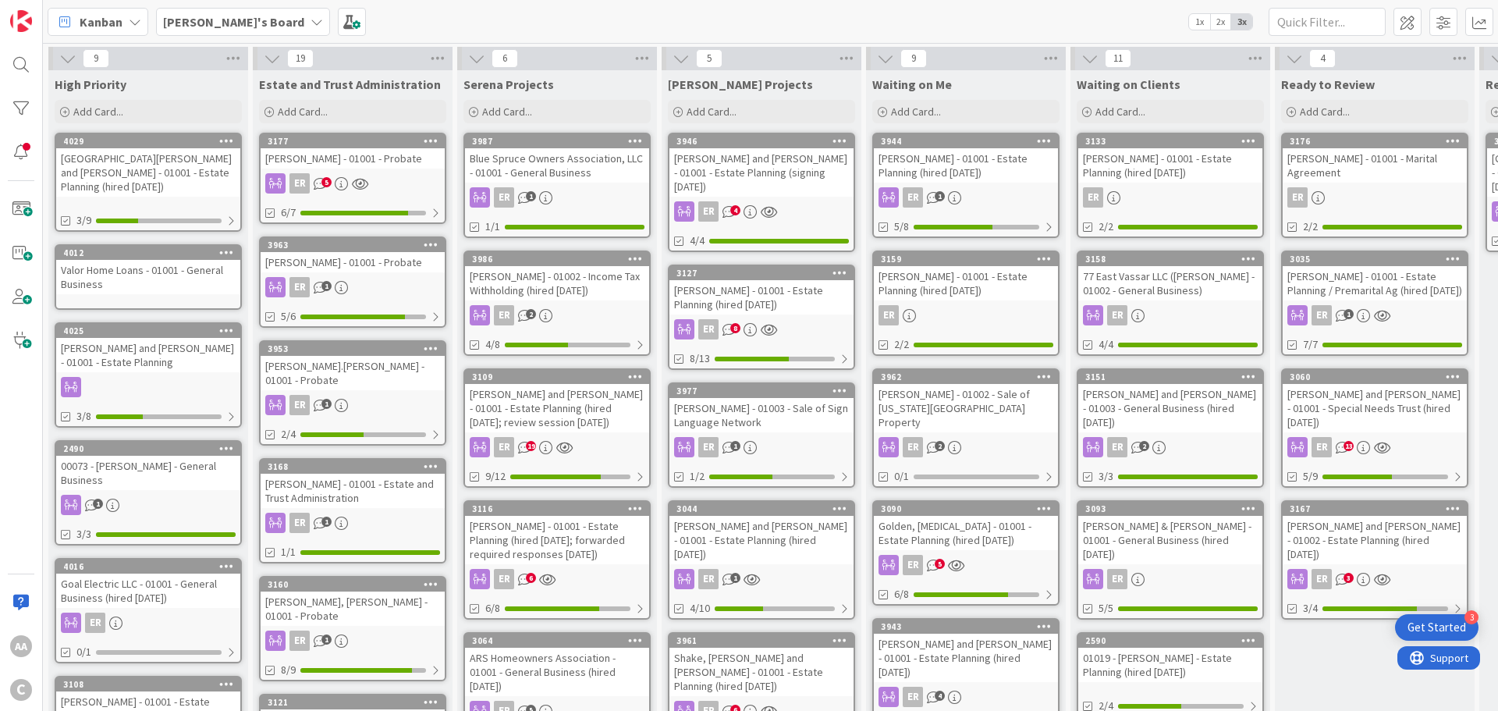
click at [124, 340] on div "[PERSON_NAME] and [PERSON_NAME] - 01001 - Estate Planning" at bounding box center [148, 355] width 184 height 34
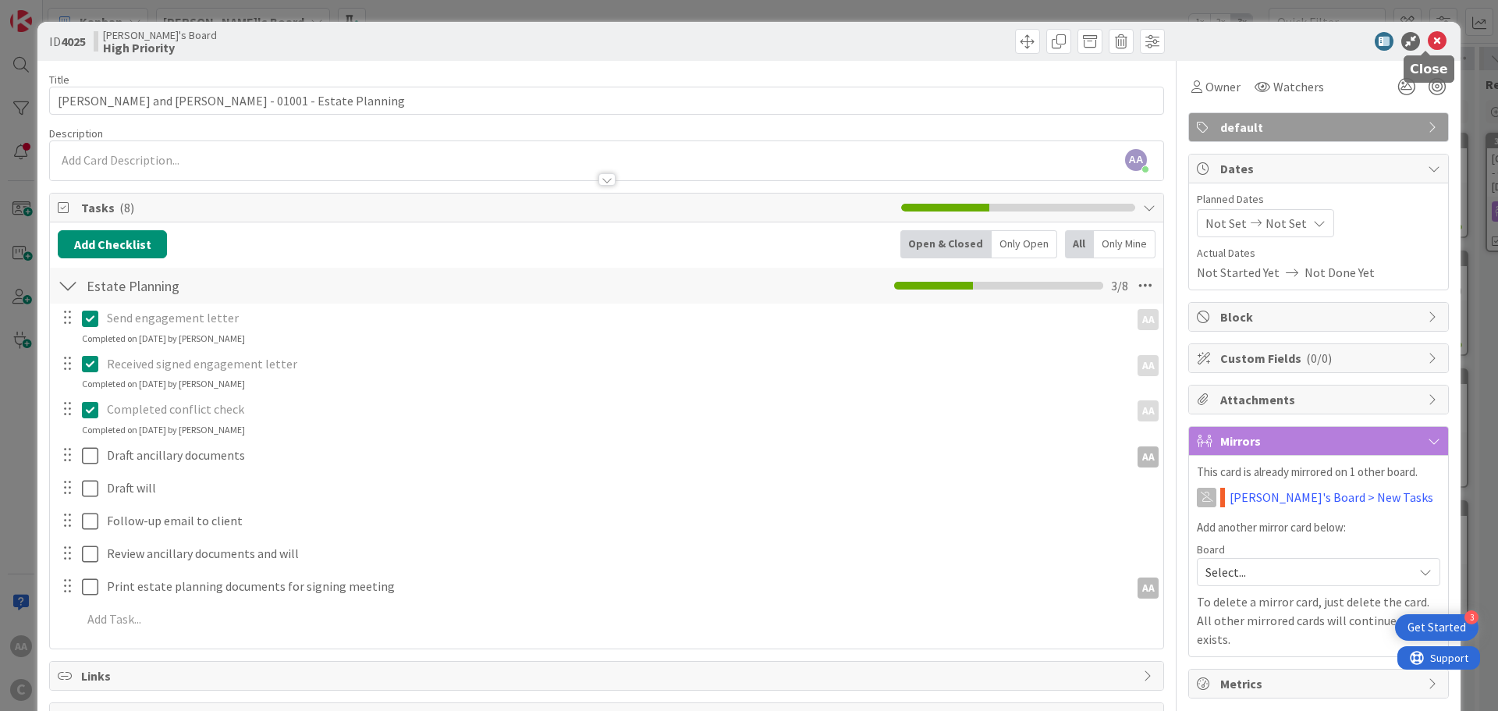
click at [1430, 41] on icon at bounding box center [1437, 41] width 19 height 19
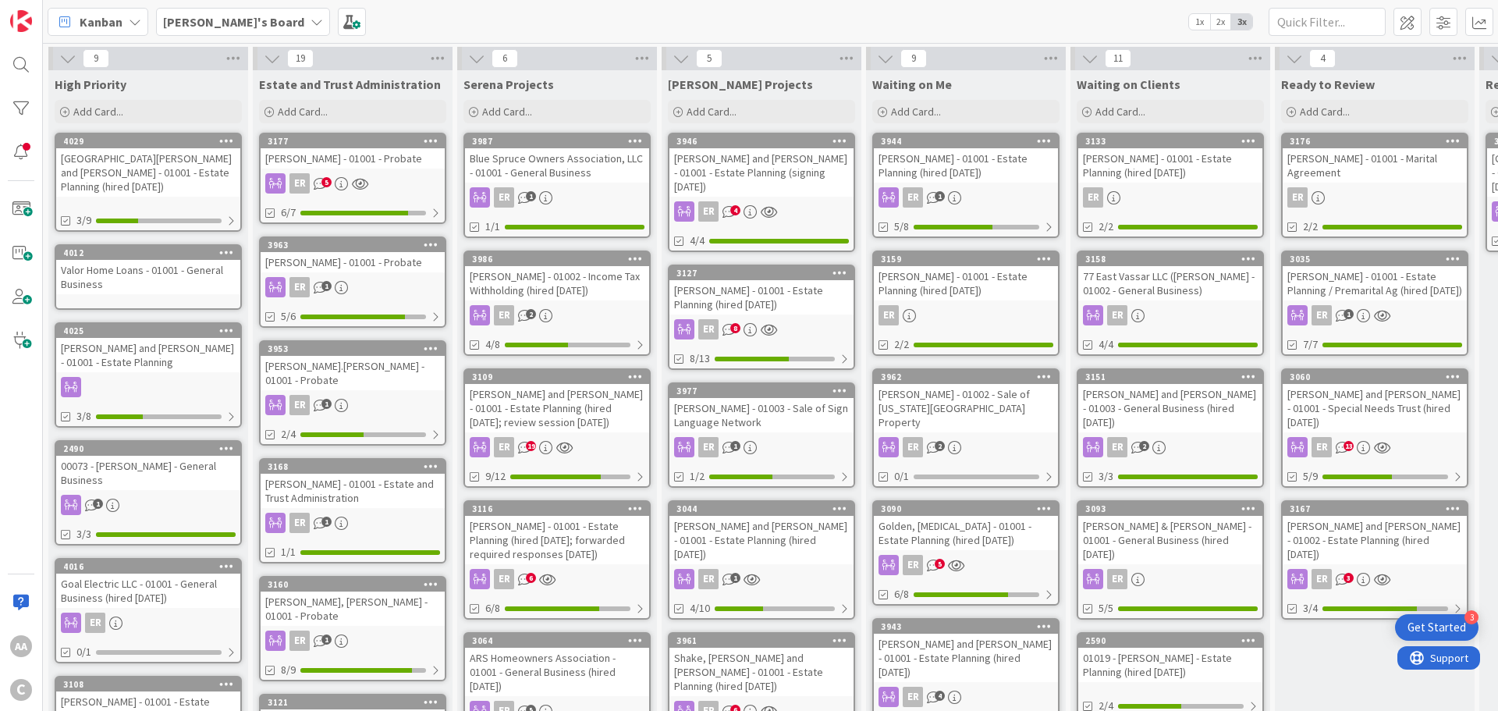
click at [204, 14] on b "[PERSON_NAME]'s Board" at bounding box center [233, 22] width 141 height 16
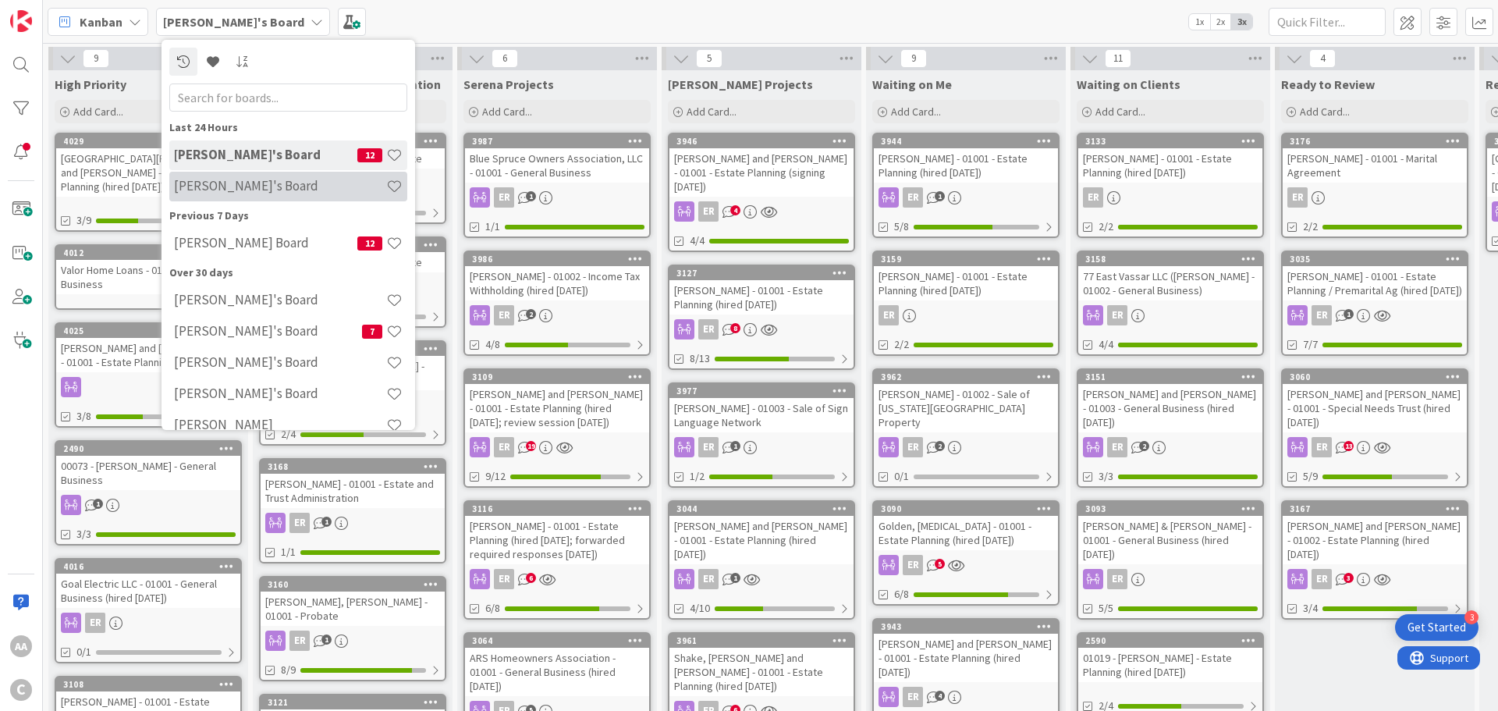
click at [207, 180] on h4 "[PERSON_NAME]'s Board" at bounding box center [280, 186] width 212 height 16
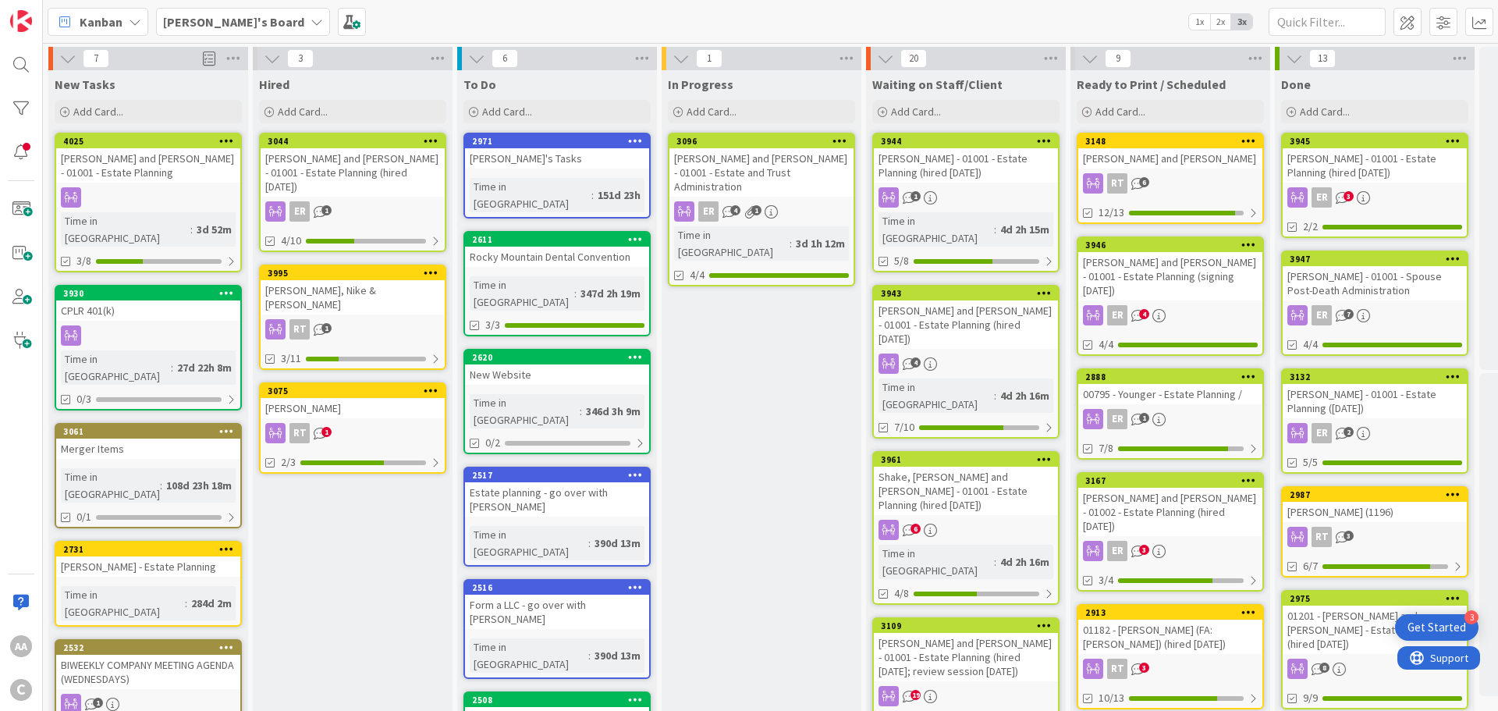
click at [210, 26] on b "[PERSON_NAME]'s Board" at bounding box center [233, 22] width 141 height 16
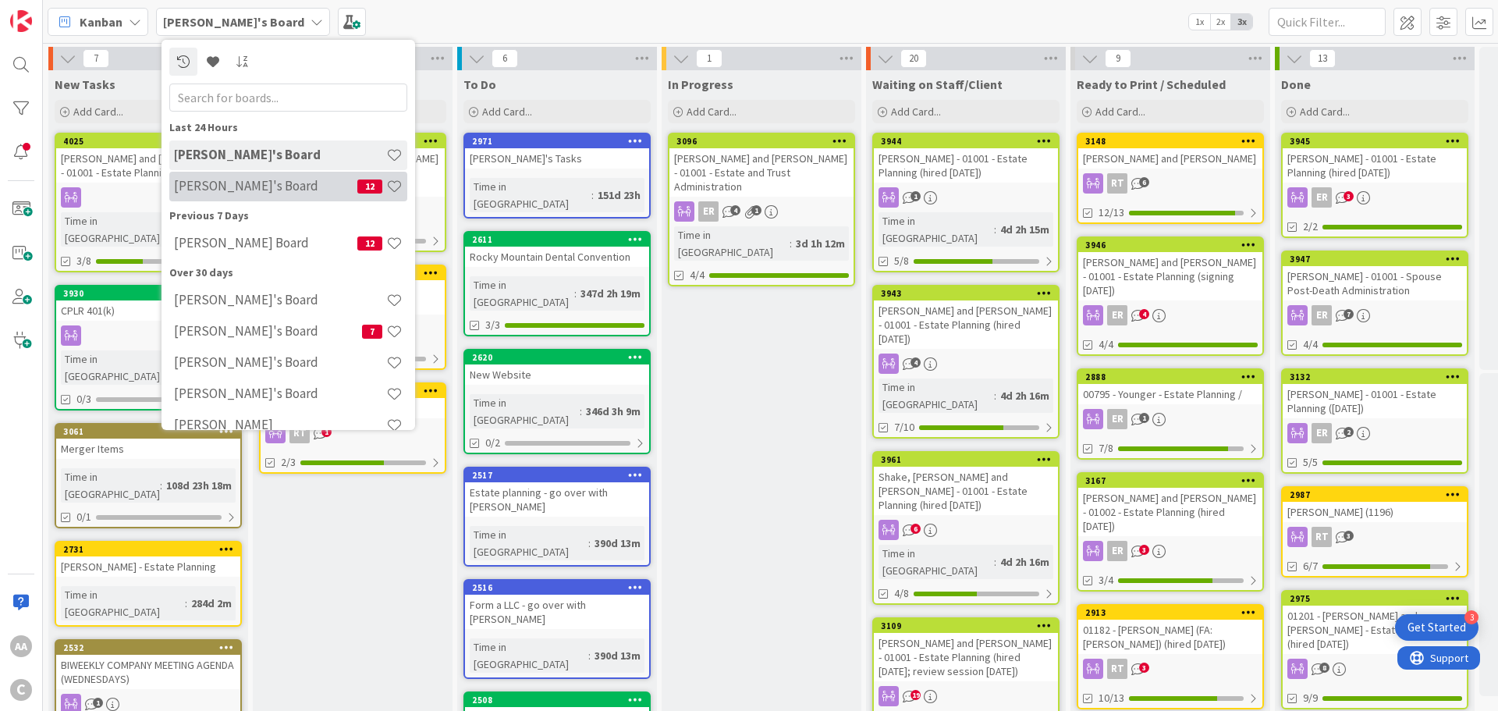
click at [246, 177] on div "[PERSON_NAME]'s Board 12" at bounding box center [288, 187] width 238 height 30
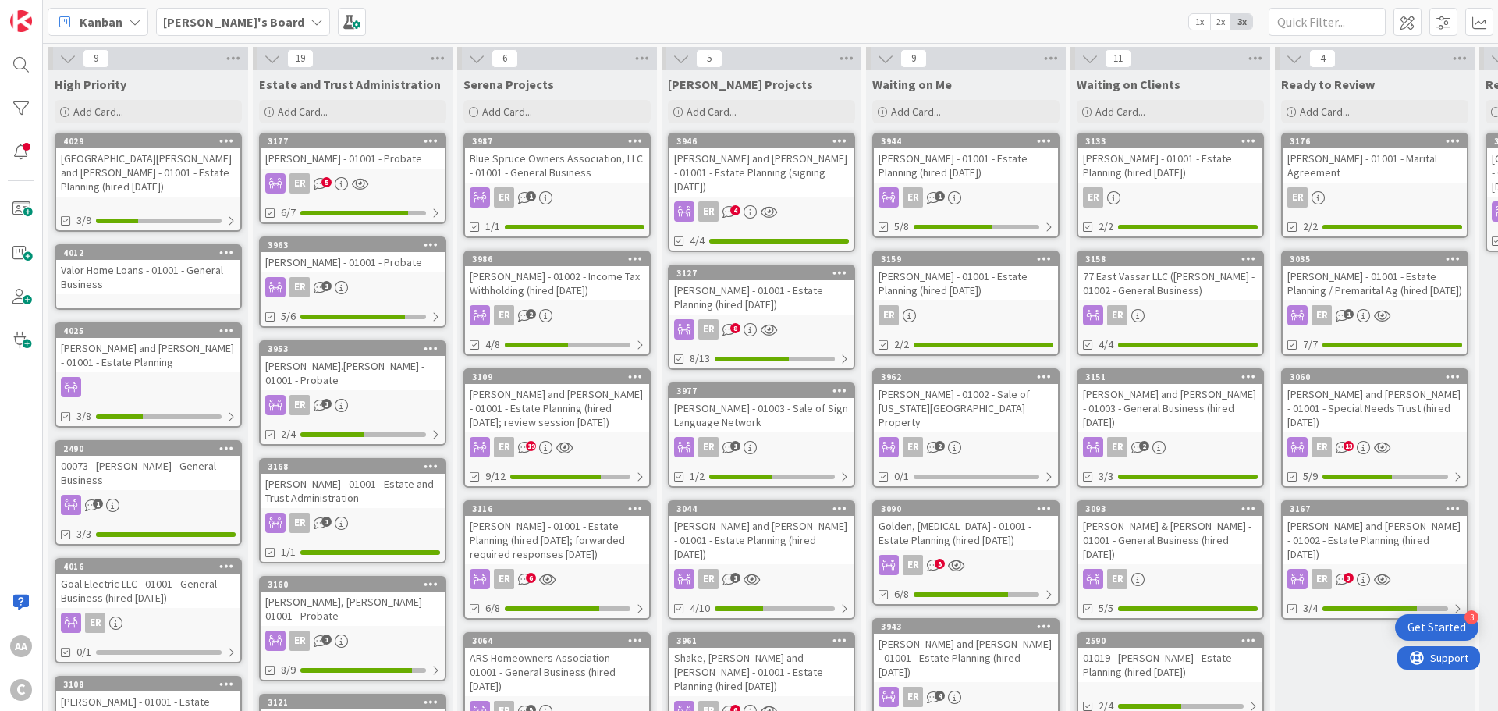
scroll to position [0, 738]
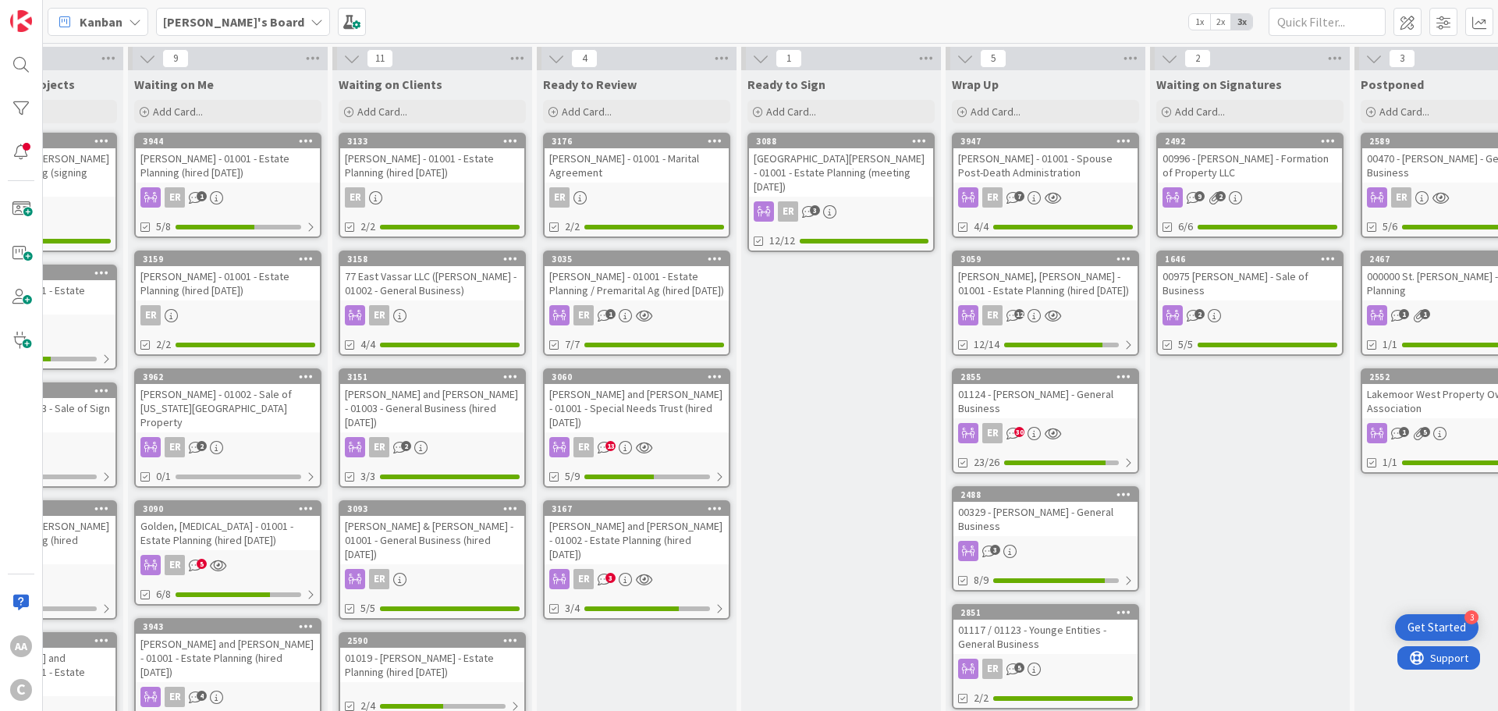
click at [808, 161] on div "[GEOGRAPHIC_DATA][PERSON_NAME] - 01001 - Estate Planning (meeting [DATE])" at bounding box center [841, 172] width 184 height 48
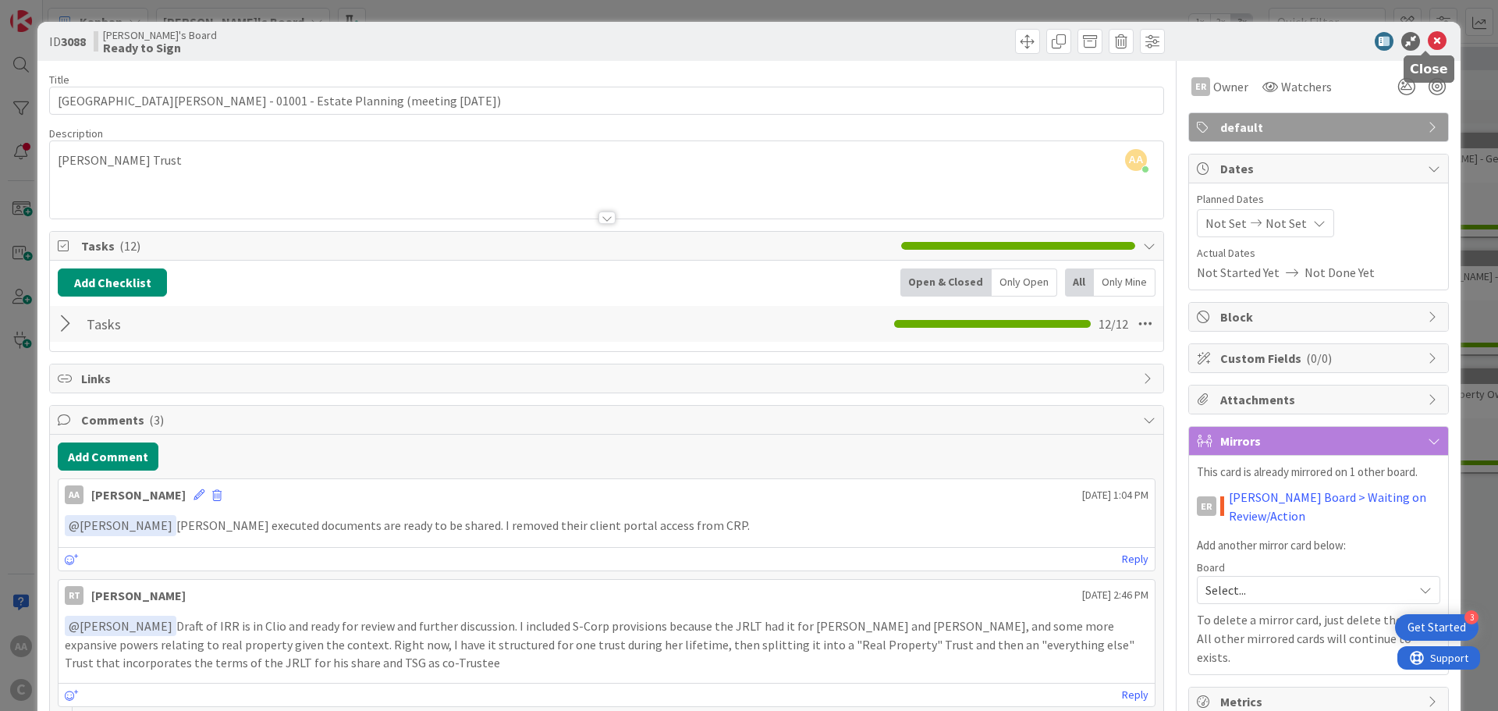
click at [1428, 40] on icon at bounding box center [1437, 41] width 19 height 19
